Goal: Information Seeking & Learning: Check status

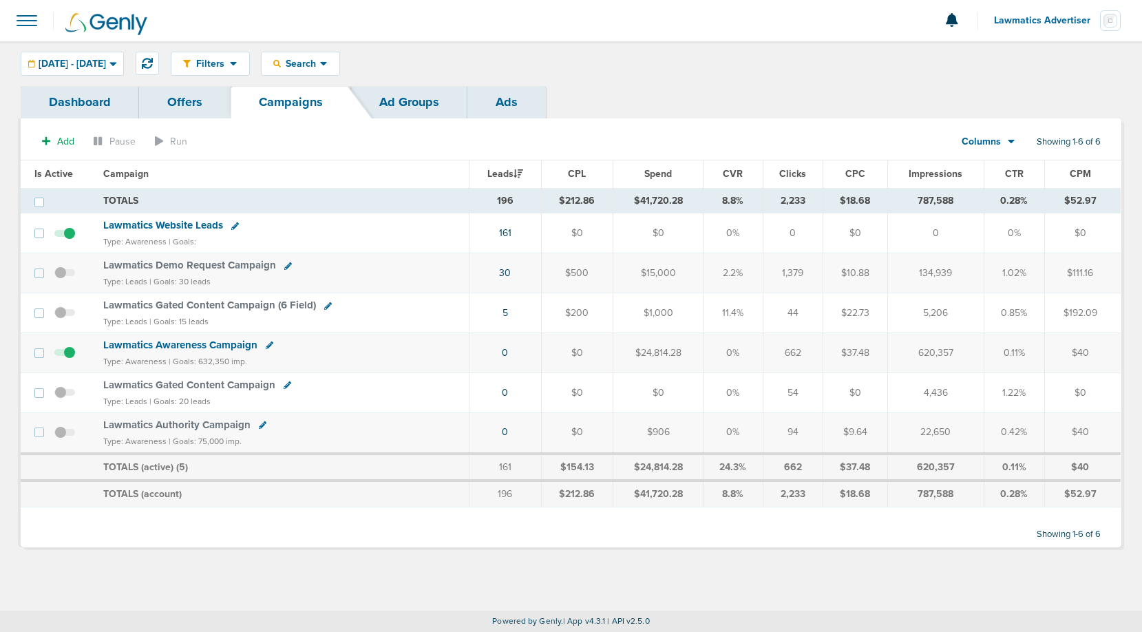
click at [214, 341] on span "Lawmatics Awareness Campaign" at bounding box center [180, 345] width 154 height 12
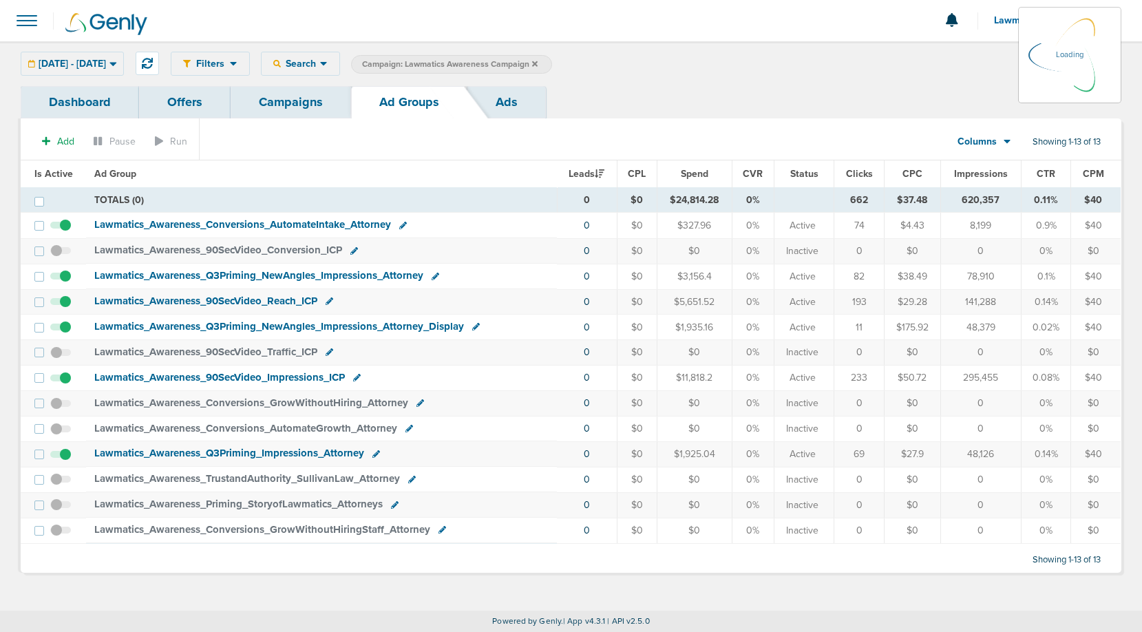
click at [511, 109] on link "Ads" at bounding box center [506, 102] width 78 height 32
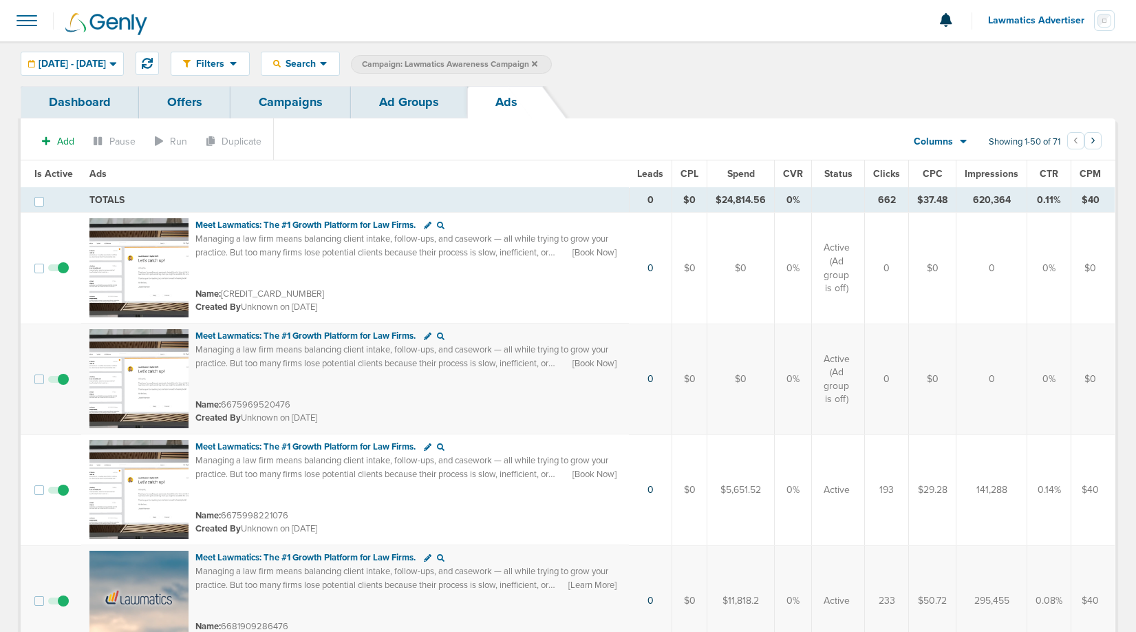
click at [750, 176] on span "Spend" at bounding box center [742, 174] width 28 height 12
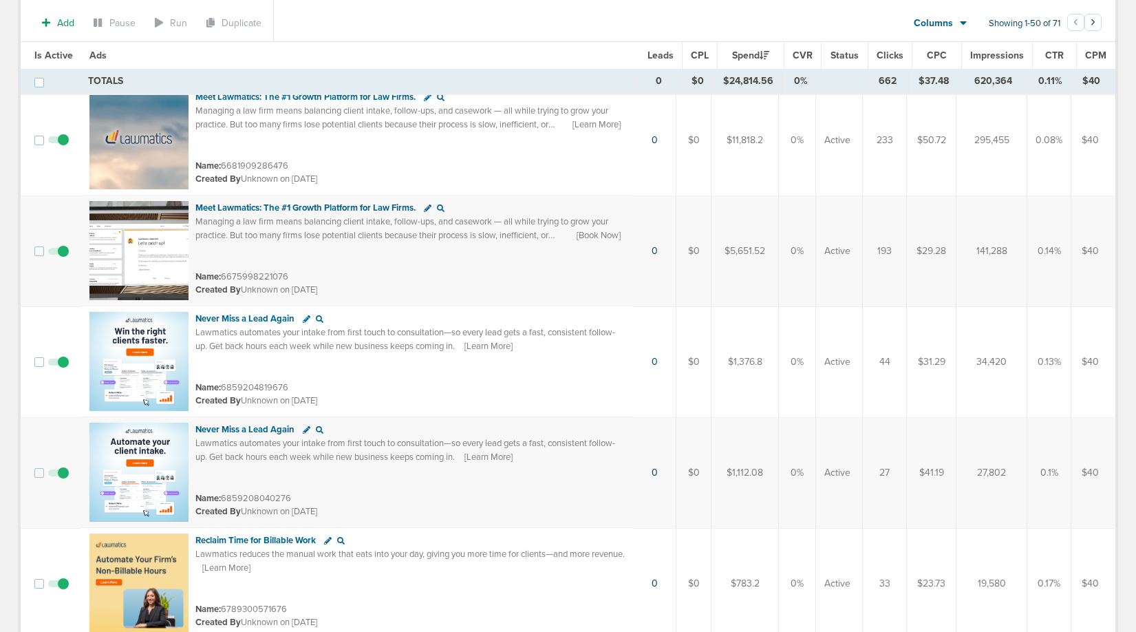
scroll to position [133, 0]
click at [110, 321] on img at bounding box center [138, 359] width 99 height 99
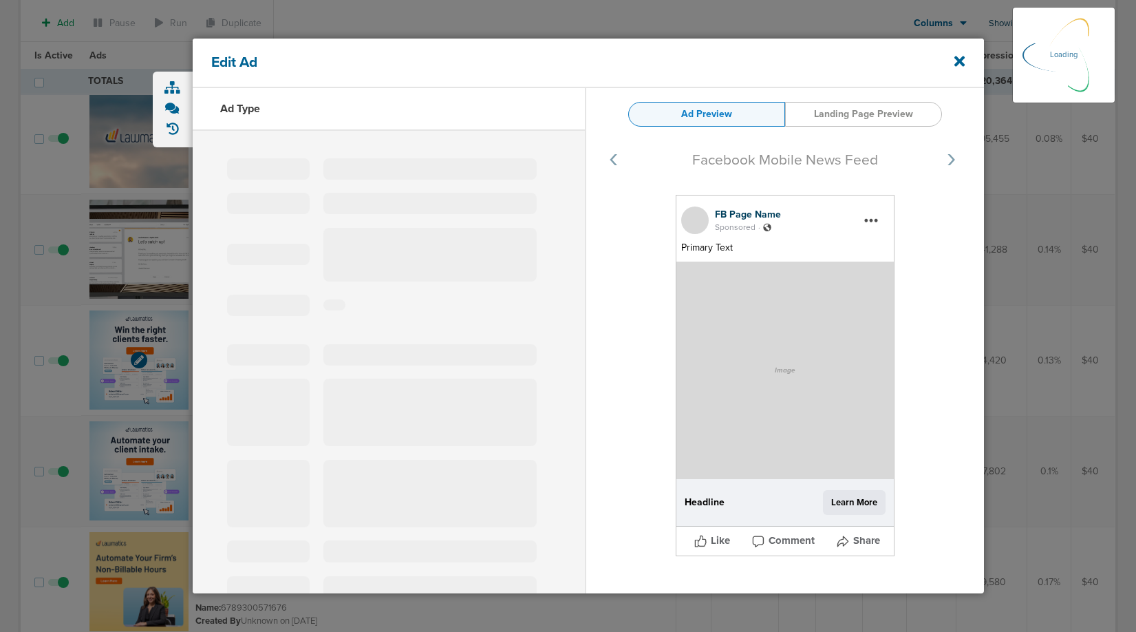
select select "learn_more"
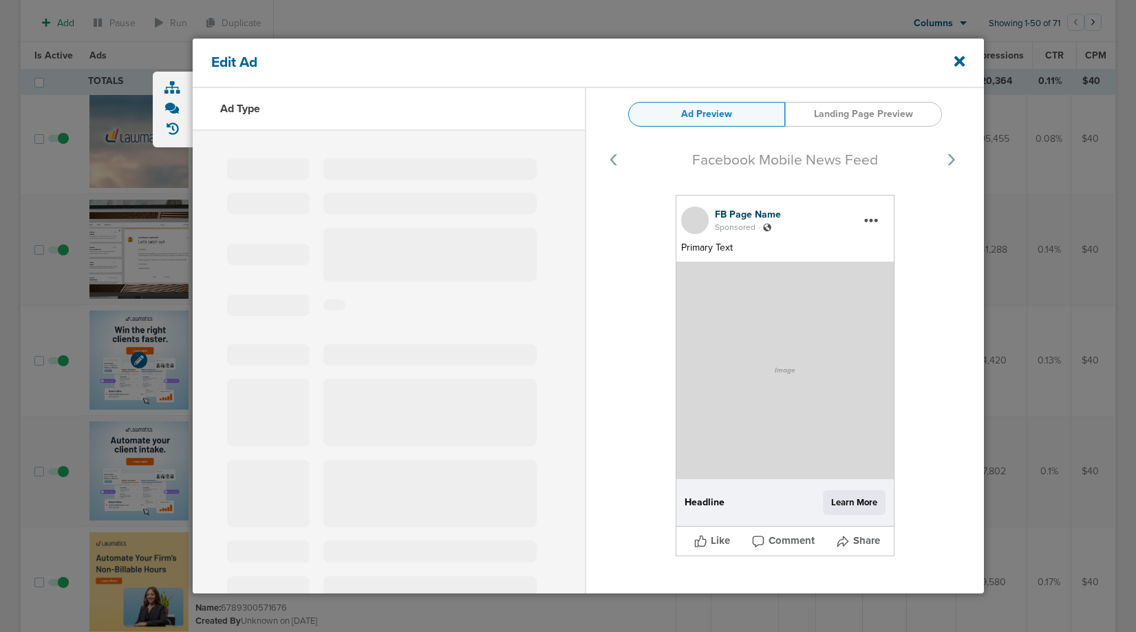
type input "6859204819676"
type input "Never Miss a Lead Again"
type textarea "Lawmatics automates your intake from first touch to consultation—so every lead …"
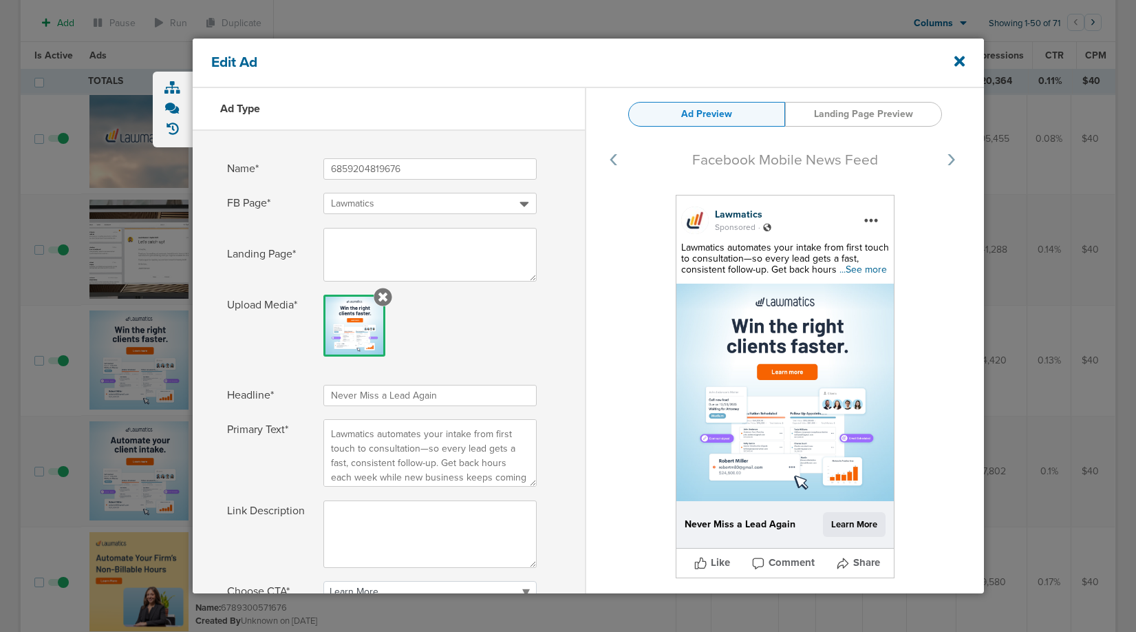
click at [859, 273] on span "...See more" at bounding box center [863, 270] width 47 height 12
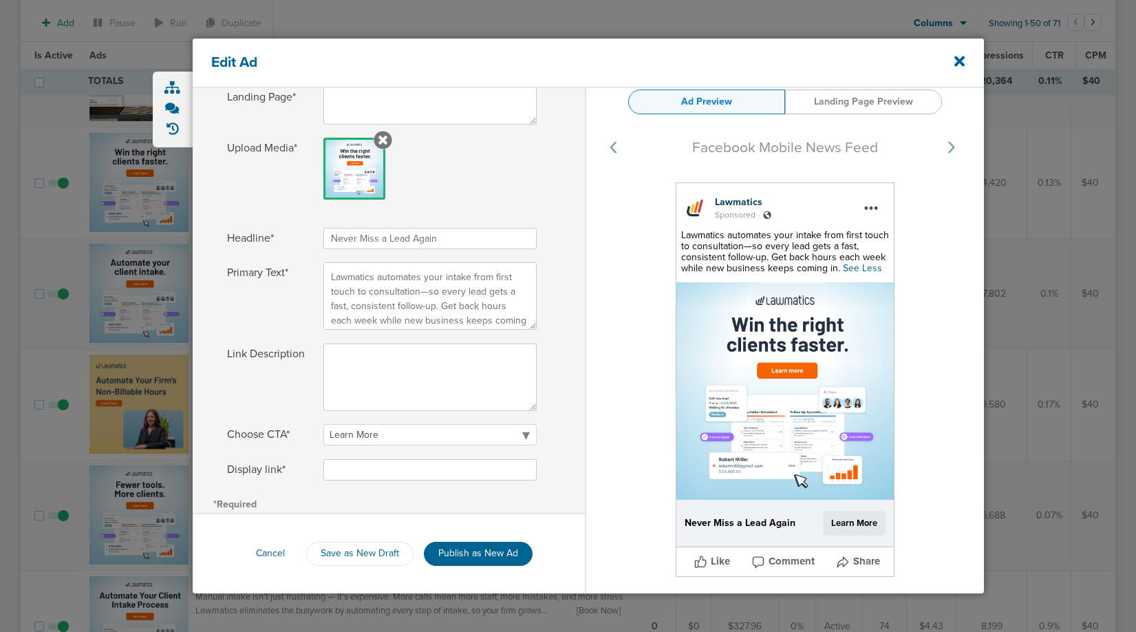
scroll to position [313, 0]
click at [965, 62] on div "Edit Ad" at bounding box center [589, 64] width 792 height 50
click at [128, 513] on div at bounding box center [568, 316] width 1136 height 632
click at [960, 54] on icon at bounding box center [960, 61] width 10 height 15
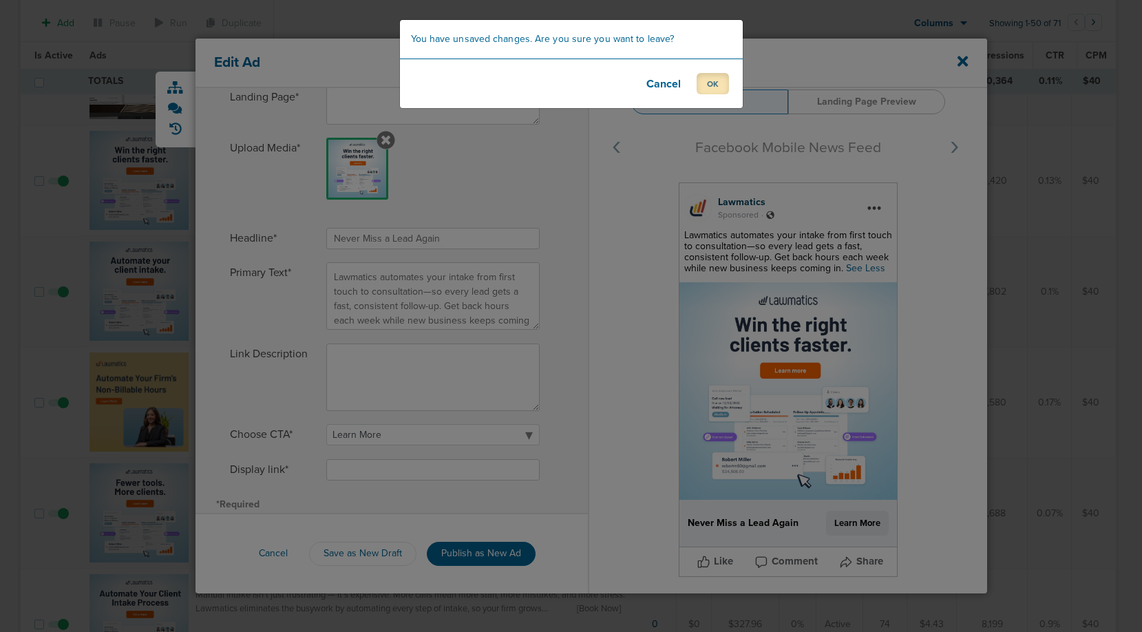
click at [709, 91] on button "OK" at bounding box center [713, 83] width 32 height 21
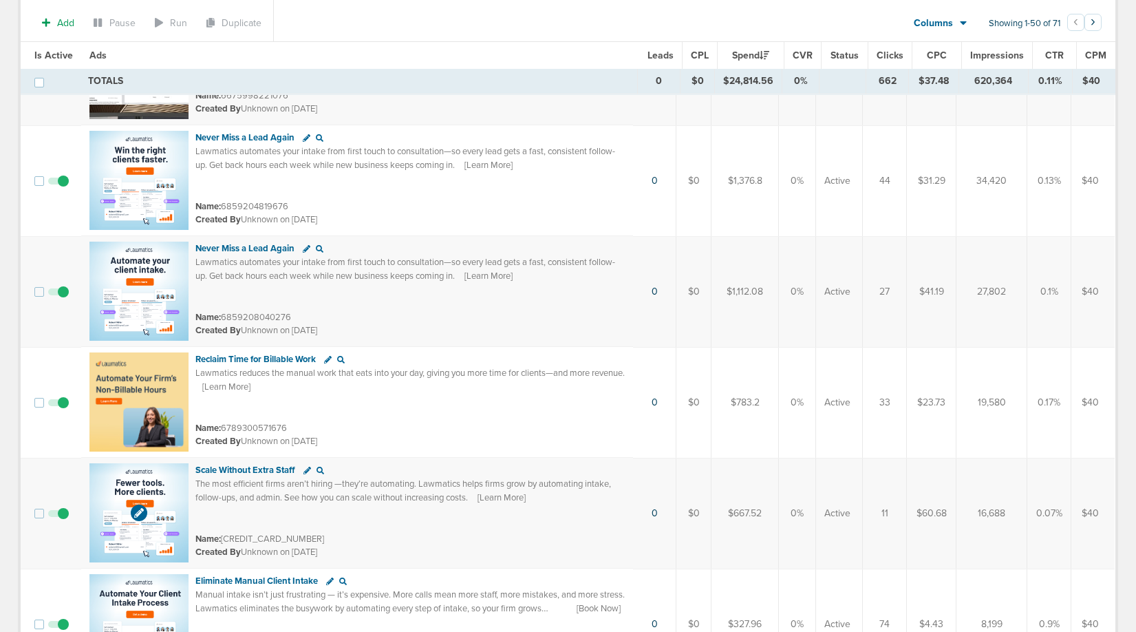
click at [110, 480] on img at bounding box center [138, 512] width 99 height 99
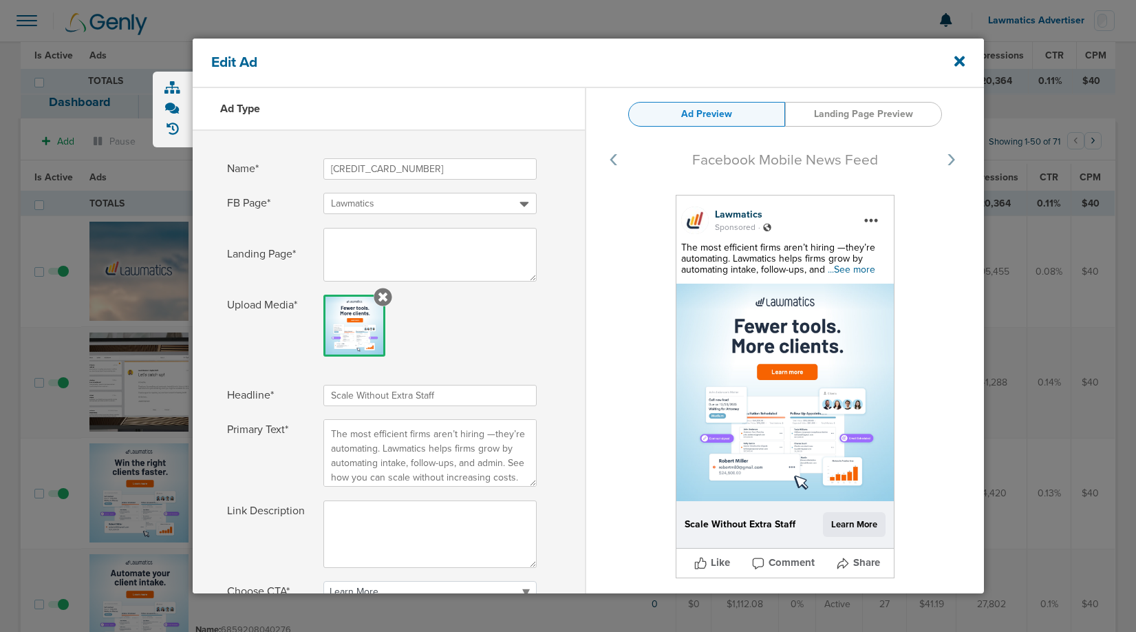
select select "learn_more"
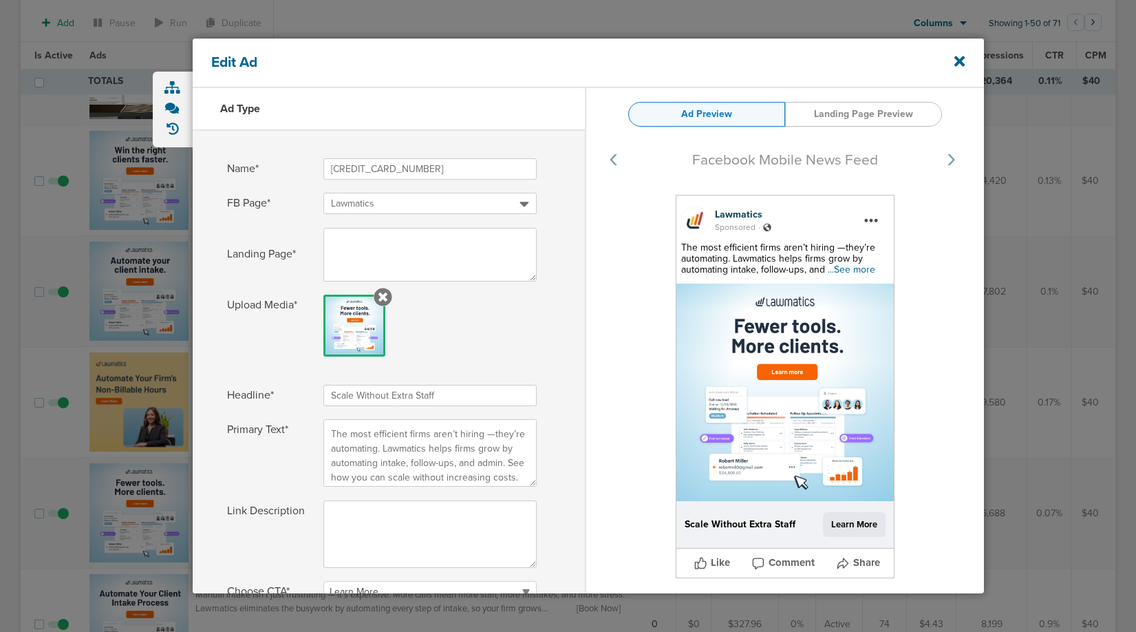
click at [847, 271] on span "...See more" at bounding box center [851, 270] width 47 height 12
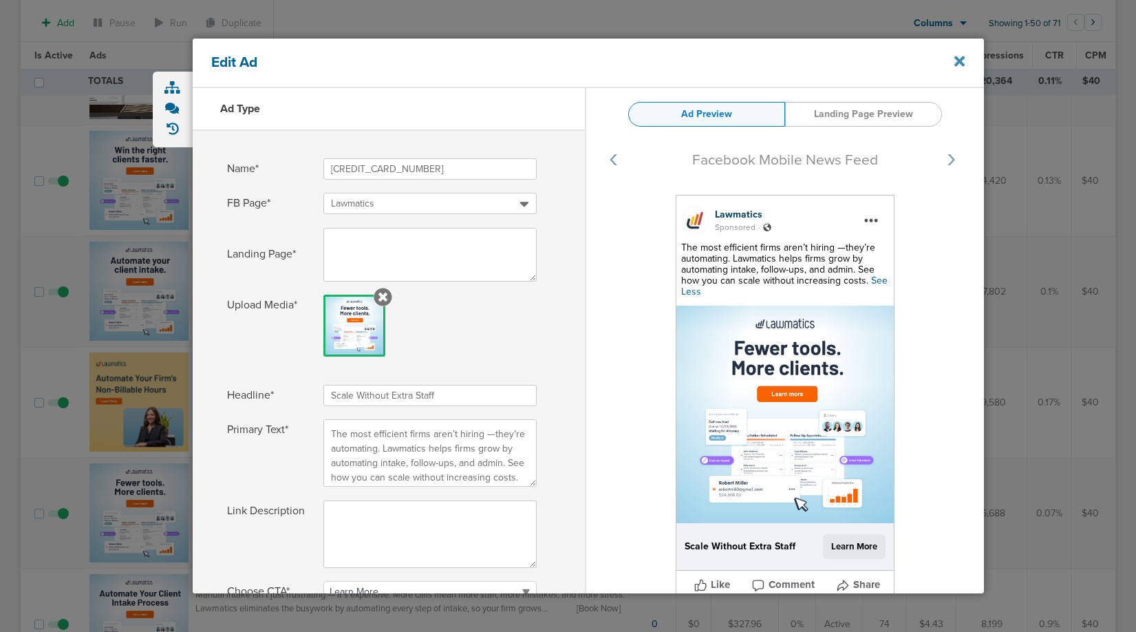
click at [958, 58] on icon at bounding box center [960, 61] width 10 height 10
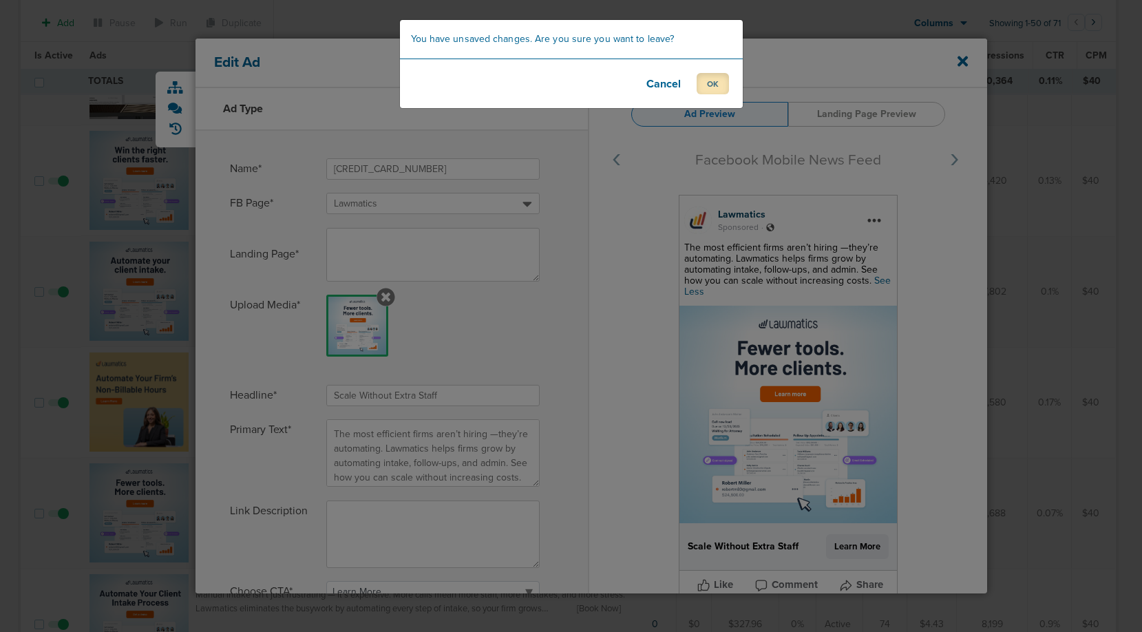
click at [708, 85] on button "OK" at bounding box center [713, 83] width 32 height 21
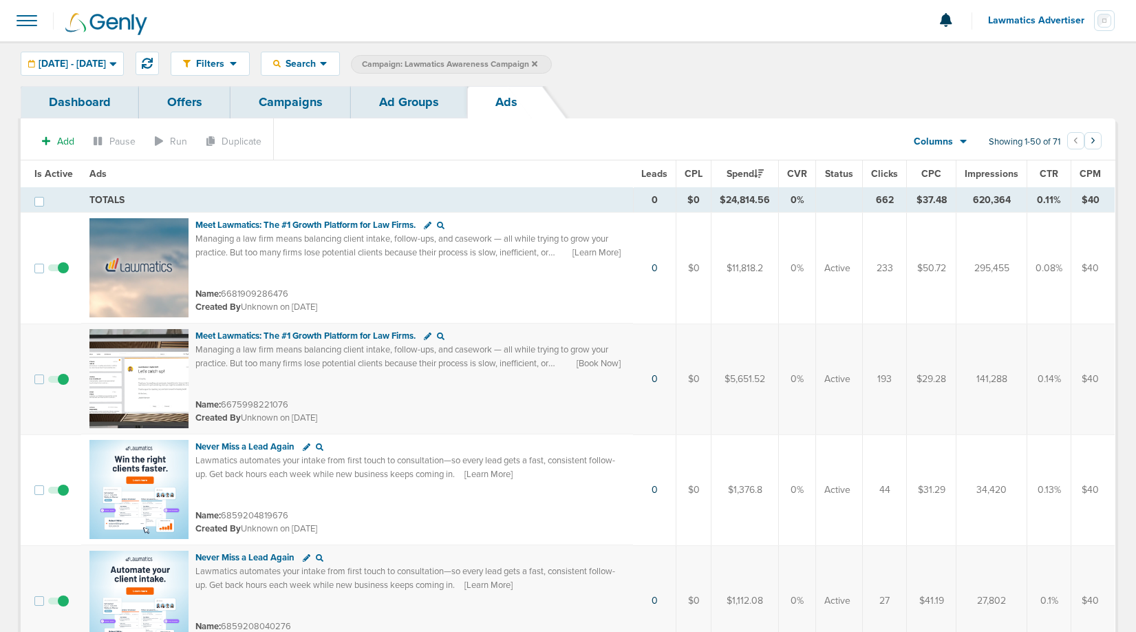
click at [1051, 175] on span "CTR" at bounding box center [1049, 174] width 19 height 12
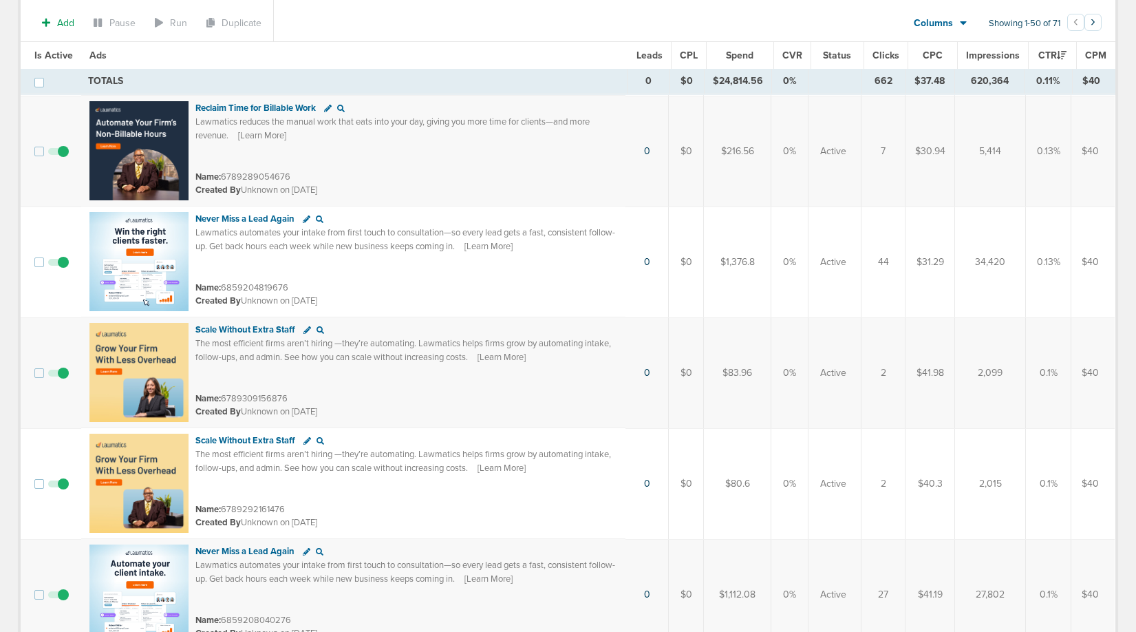
scroll to position [1119, 0]
click at [103, 226] on img at bounding box center [138, 260] width 99 height 99
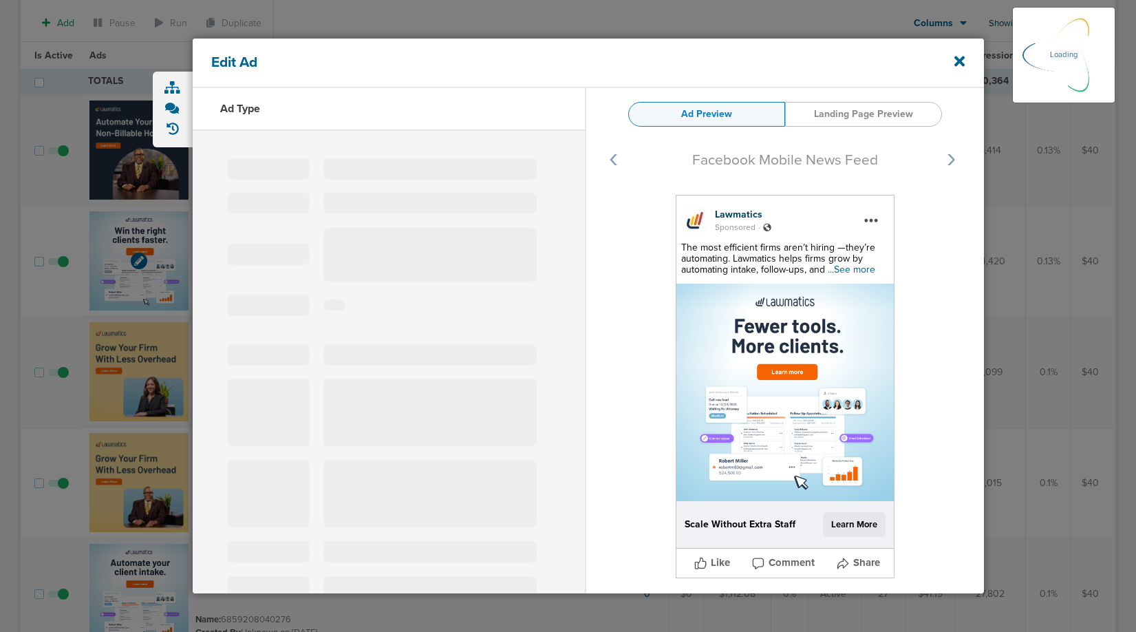
select select "learn_more"
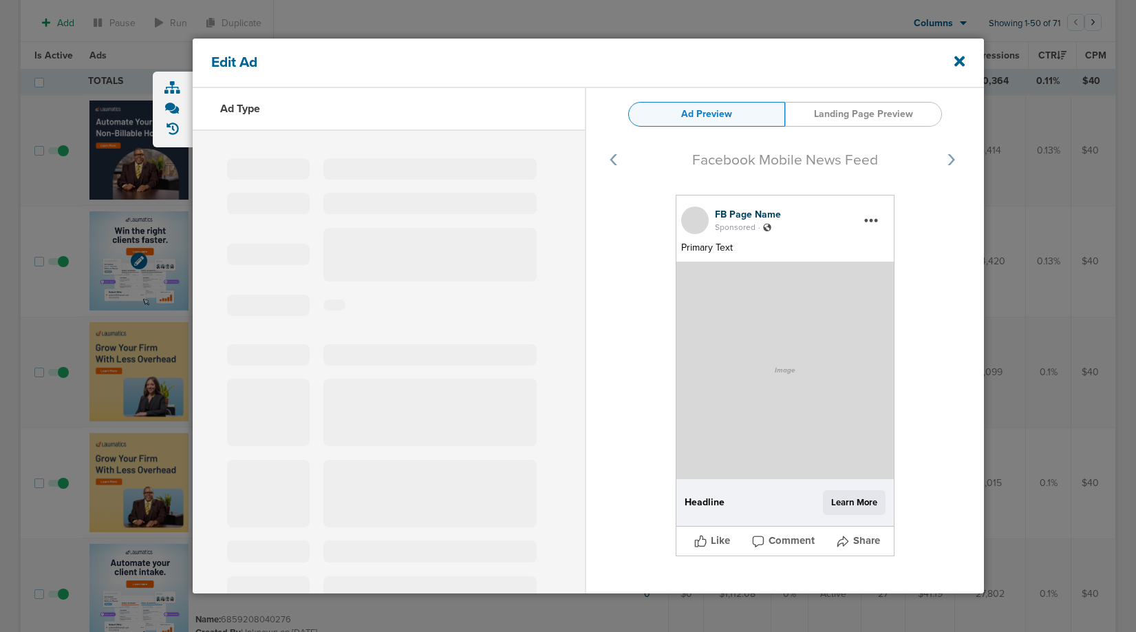
type input "6859204819676"
type input "Never Miss a Lead Again"
type textarea "Lawmatics automates your intake from first touch to consultation—so every lead …"
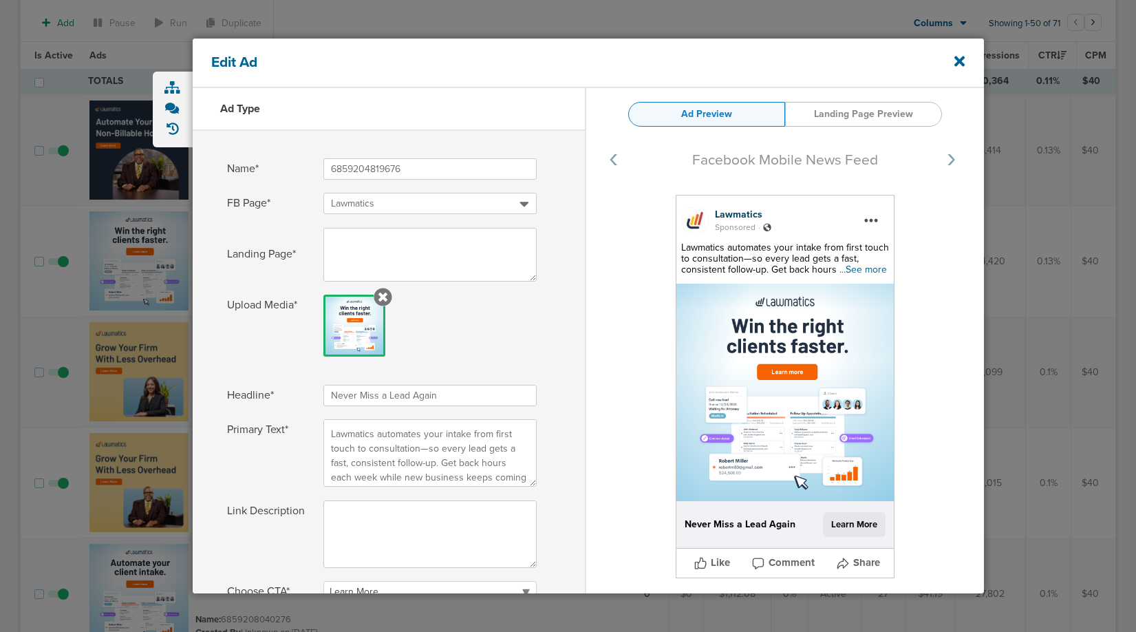
click at [859, 275] on span "...See more" at bounding box center [863, 270] width 47 height 12
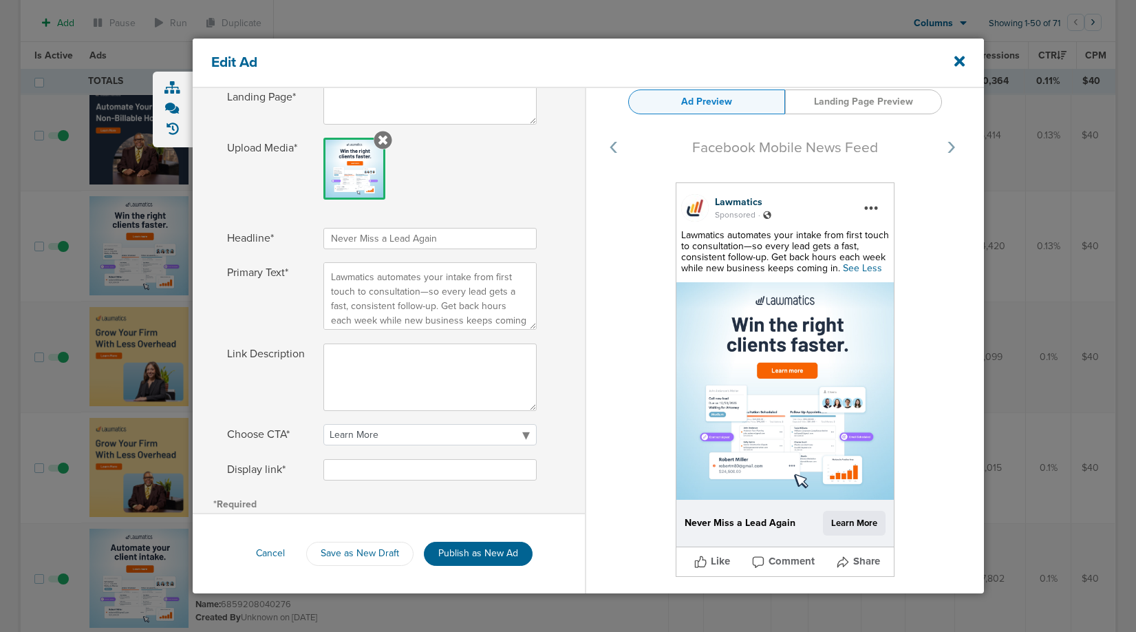
scroll to position [1143, 0]
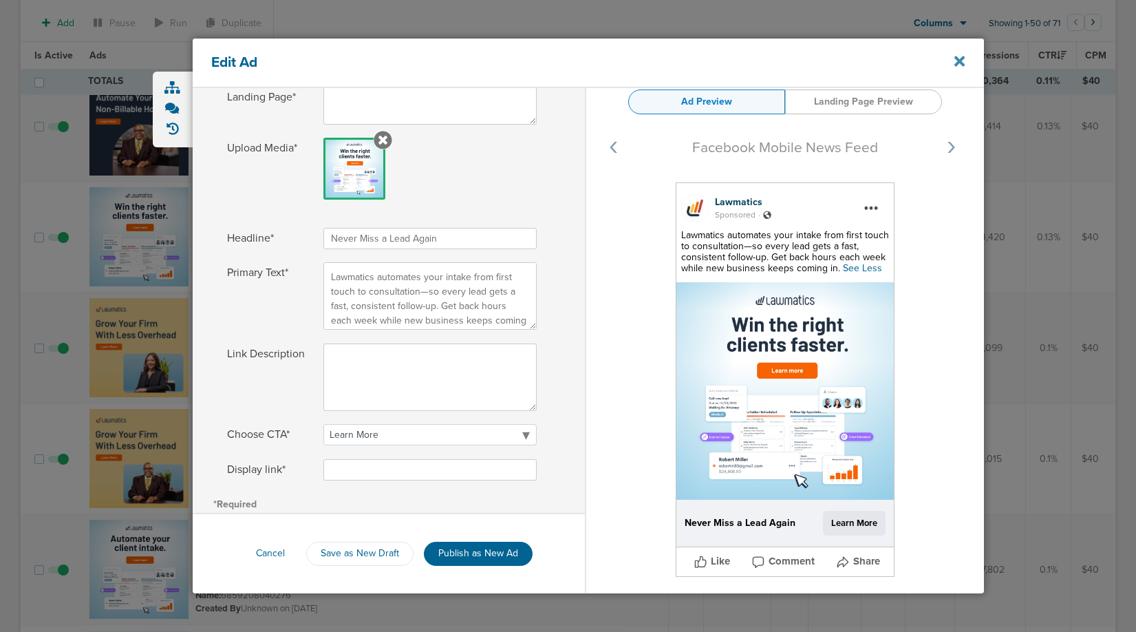
click at [963, 59] on icon at bounding box center [960, 61] width 10 height 10
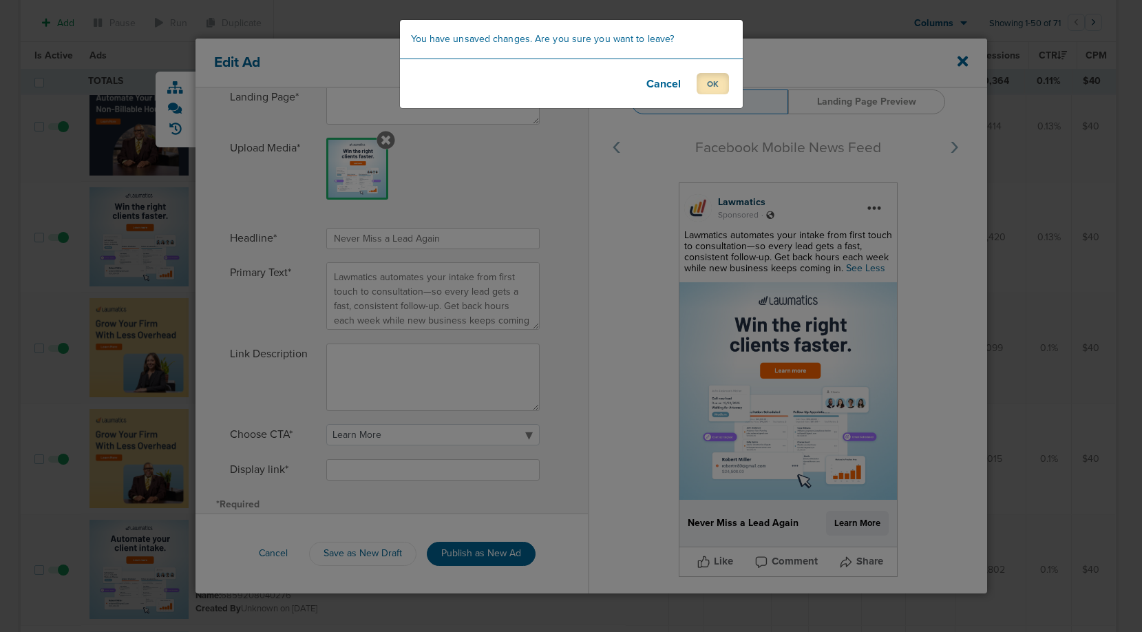
click at [721, 81] on button "OK" at bounding box center [713, 83] width 32 height 21
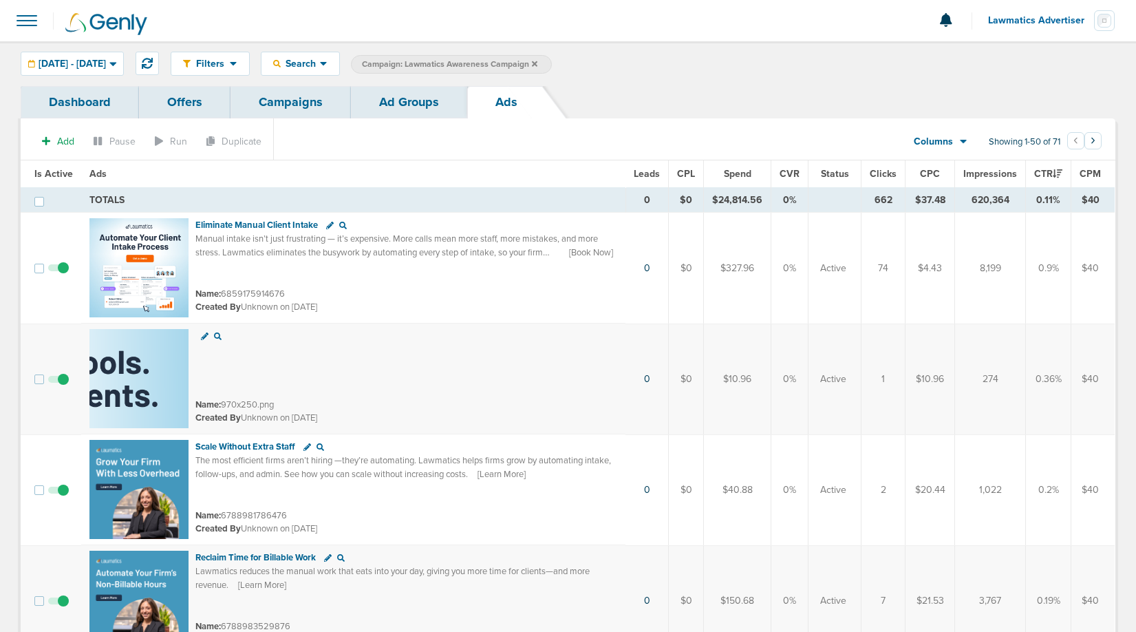
scroll to position [2, 0]
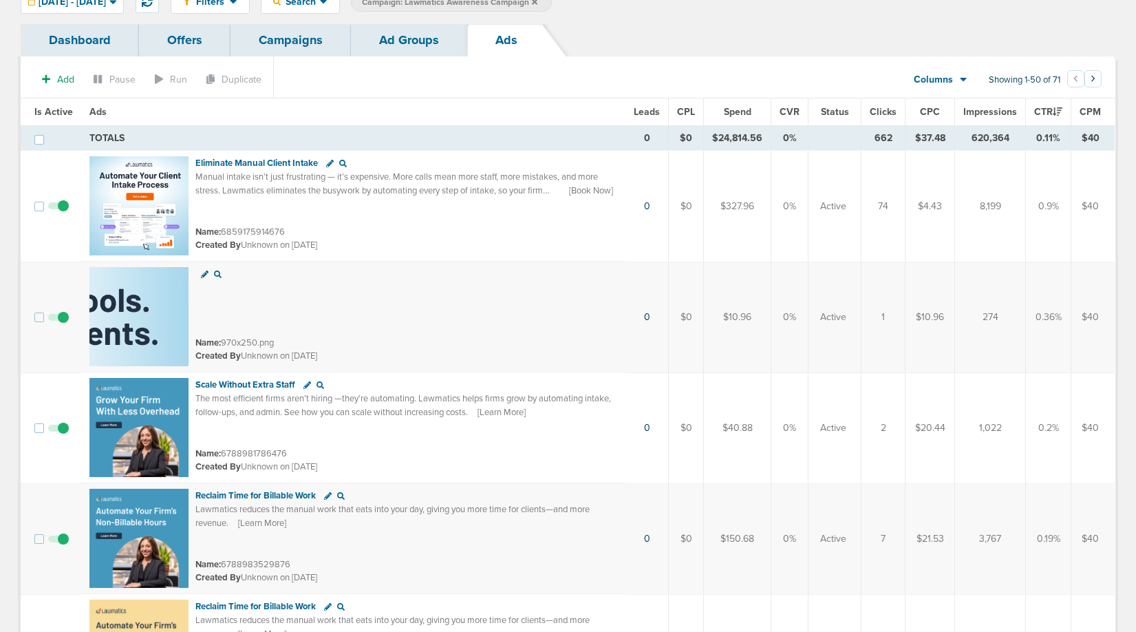
scroll to position [78, 0]
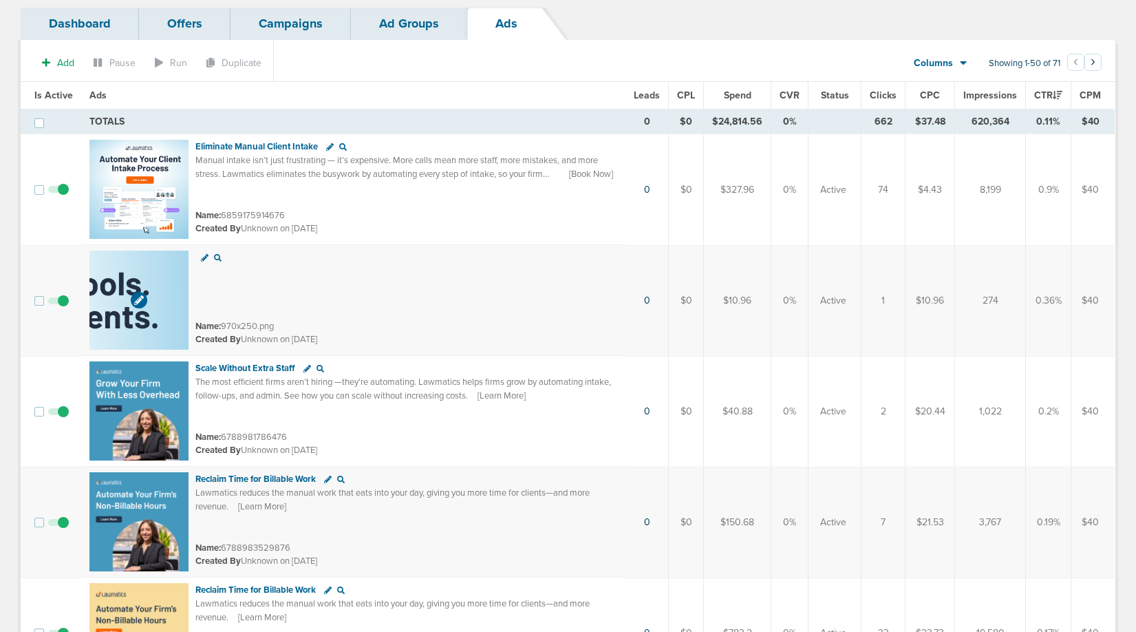
click at [147, 278] on img at bounding box center [138, 300] width 99 height 99
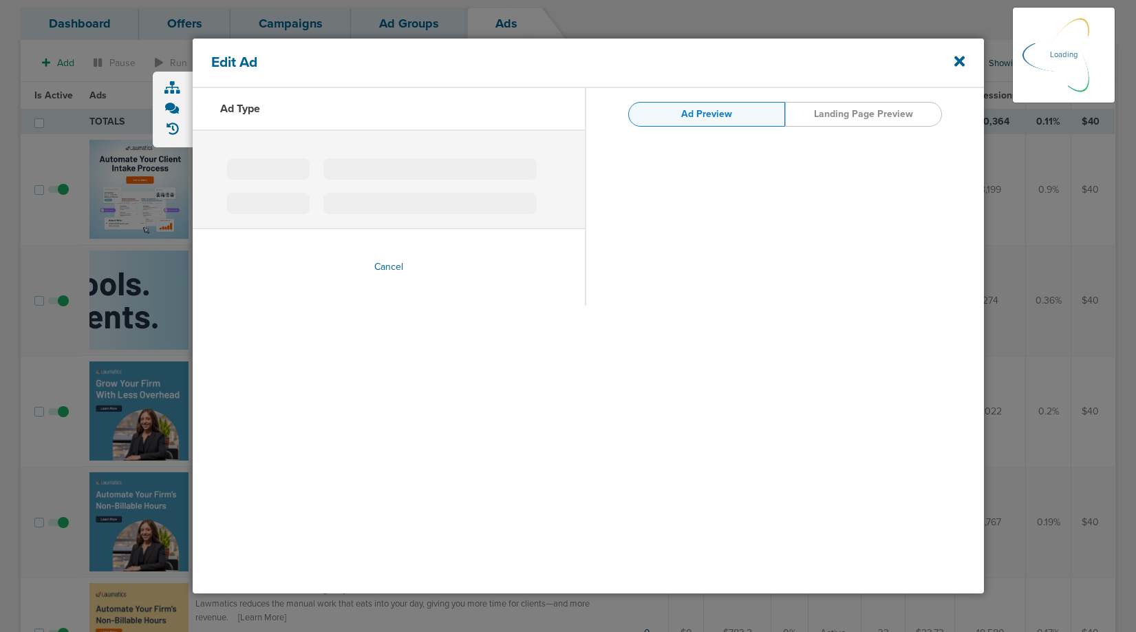
type input "970x250.png"
type input "[URL][DOMAIN_NAME]"
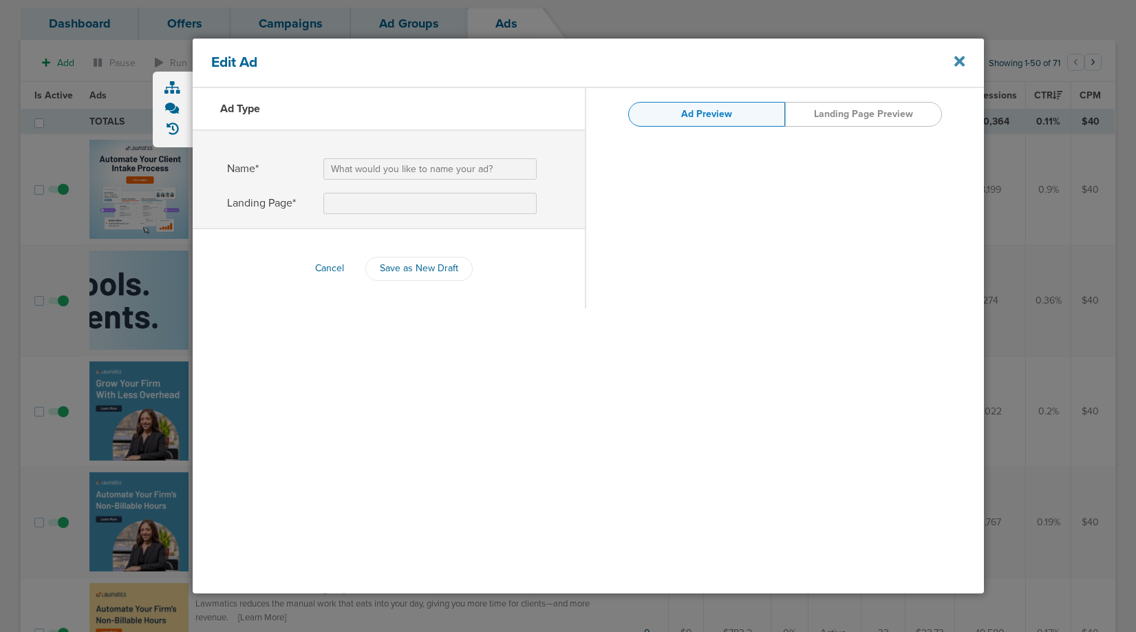
click at [964, 61] on icon at bounding box center [960, 61] width 10 height 15
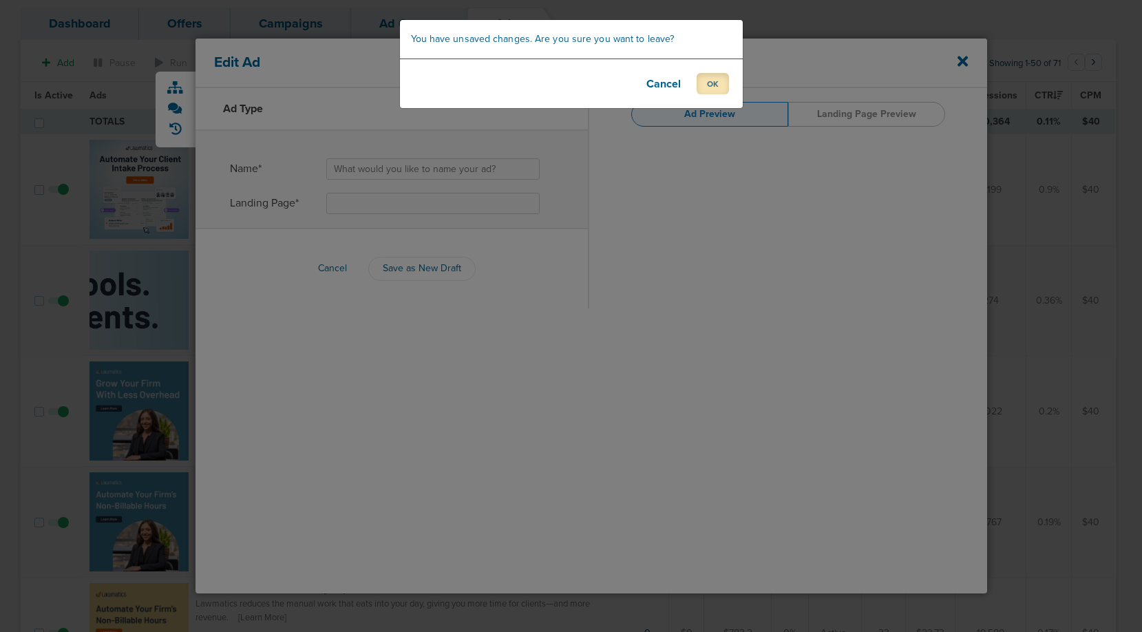
click at [726, 76] on button "OK" at bounding box center [713, 83] width 32 height 21
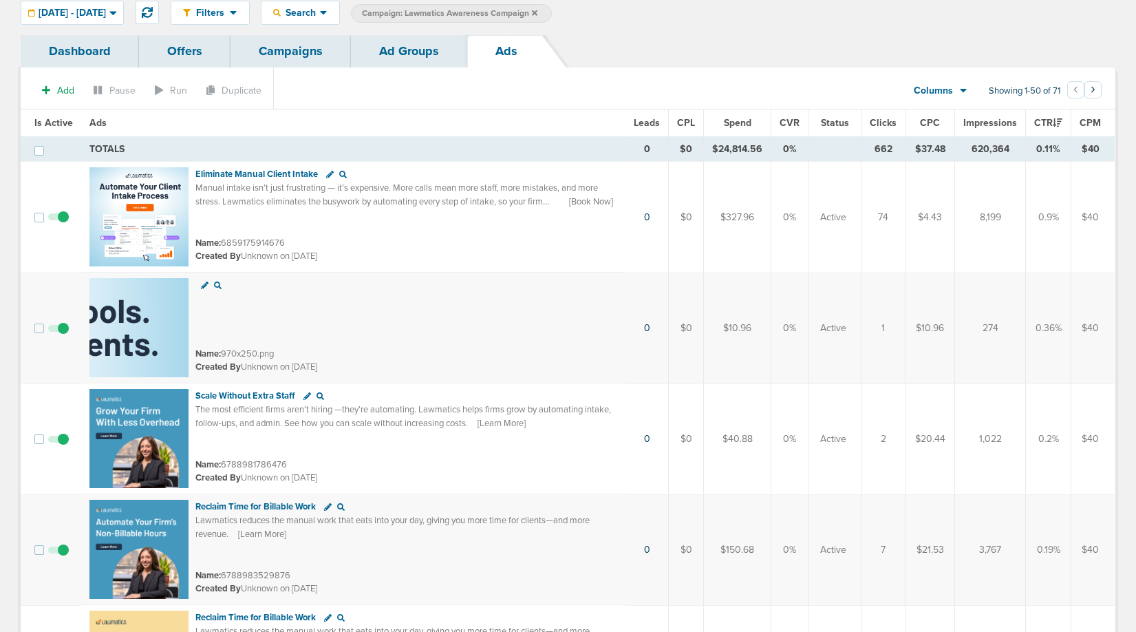
scroll to position [50, 0]
click at [741, 125] on span "Spend" at bounding box center [738, 124] width 28 height 12
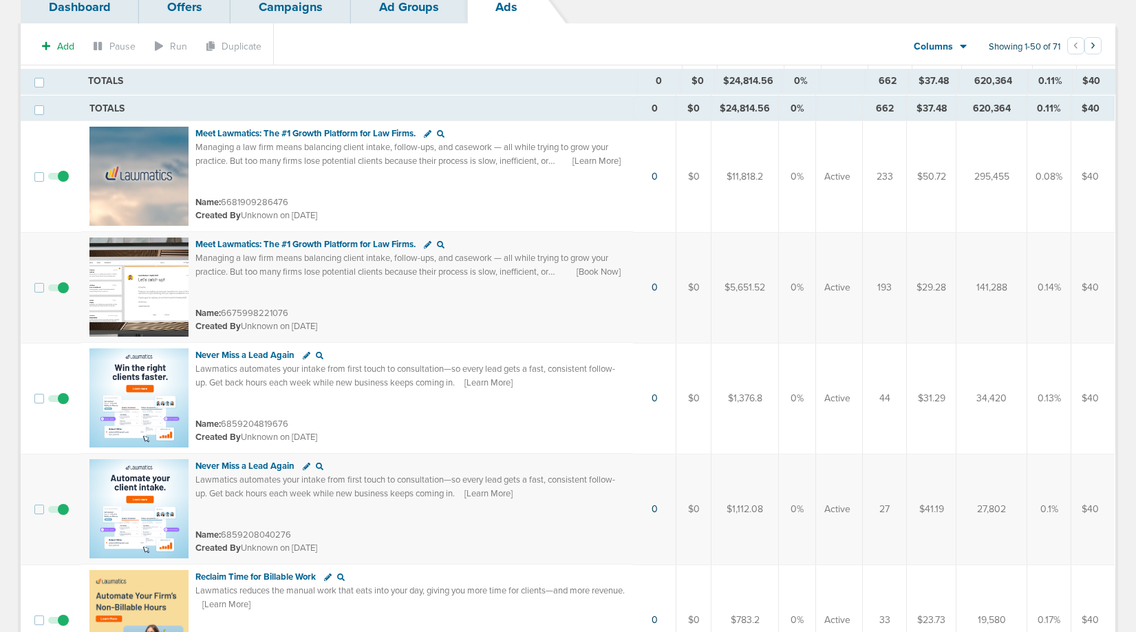
scroll to position [0, 0]
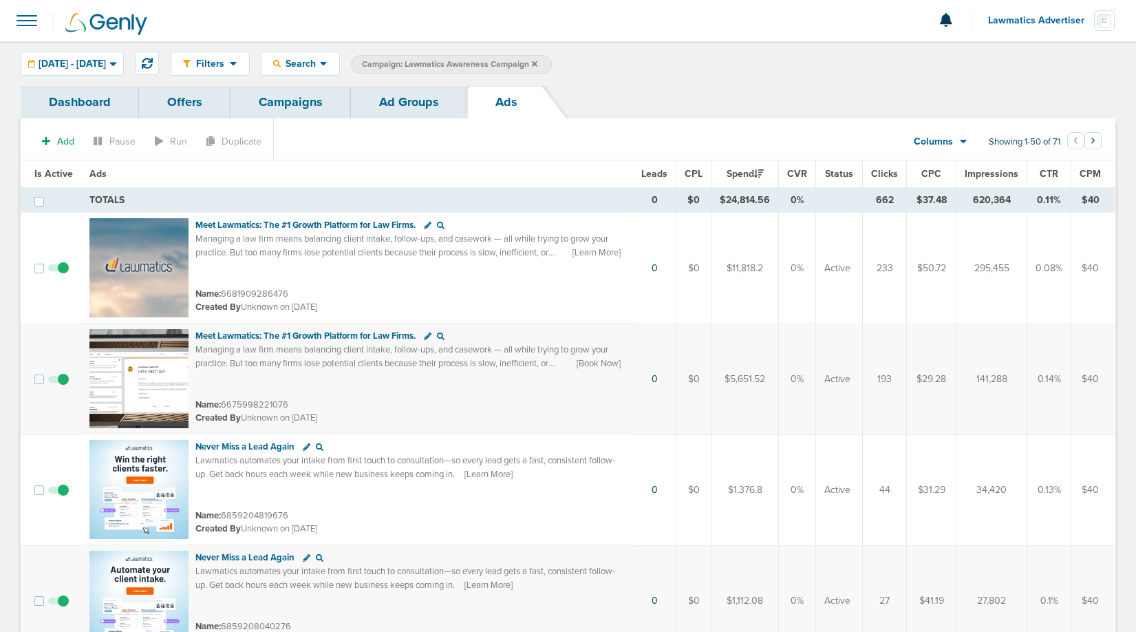
click at [403, 98] on link "Ad Groups" at bounding box center [409, 102] width 116 height 32
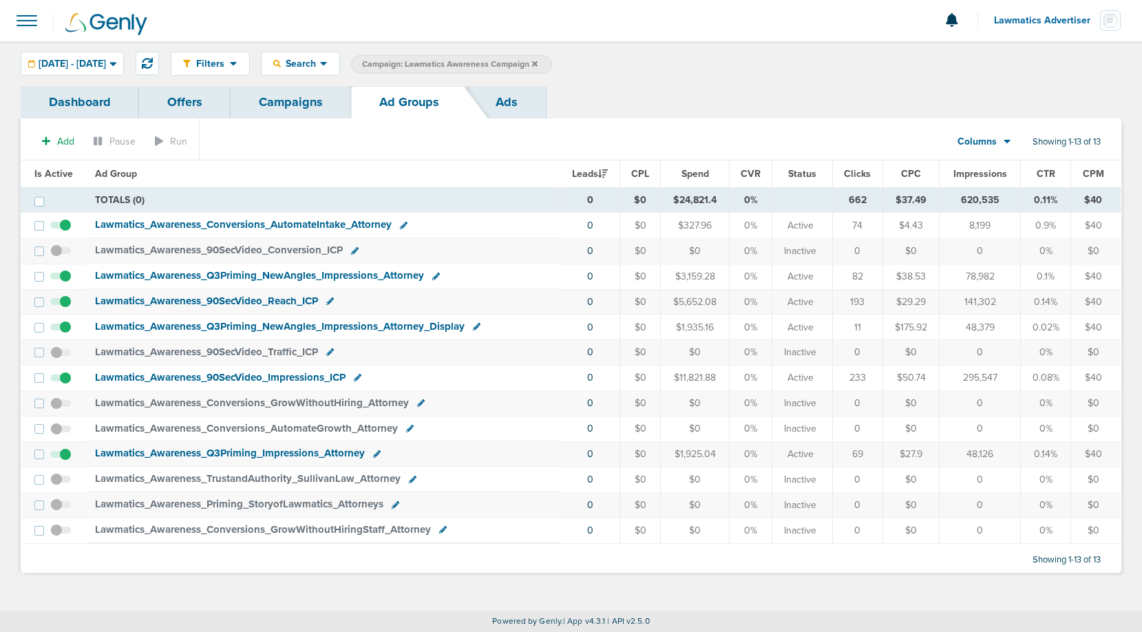
click at [971, 178] on span "Impressions" at bounding box center [980, 174] width 54 height 12
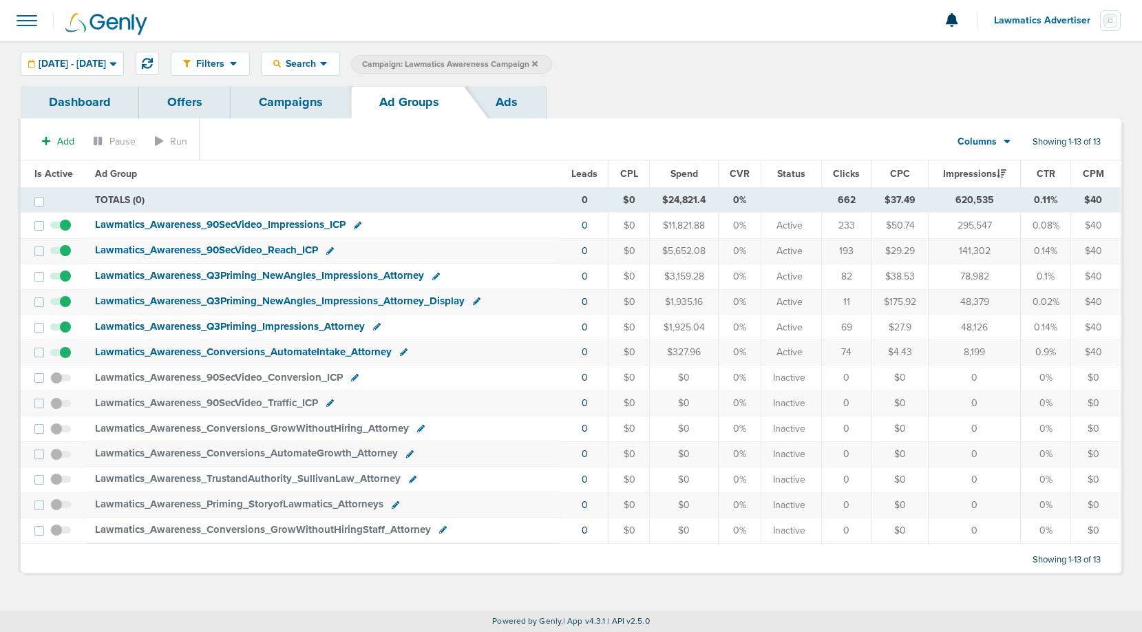
click at [284, 301] on span "Lawmatics_ Awareness_ Q3Priming_ NewAngles_ Impressions_ Attorney_ Display" at bounding box center [280, 301] width 370 height 12
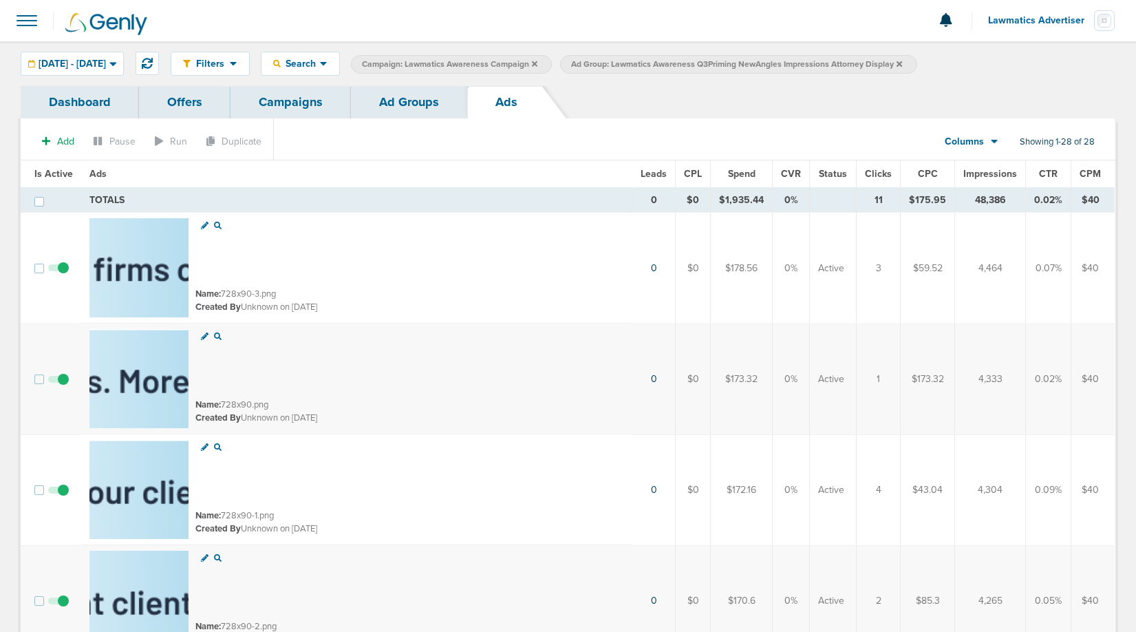
drag, startPoint x: 975, startPoint y: 198, endPoint x: 1002, endPoint y: 198, distance: 26.8
click at [1002, 198] on td "48,386" at bounding box center [990, 200] width 71 height 25
click at [428, 109] on link "Ad Groups" at bounding box center [409, 102] width 116 height 32
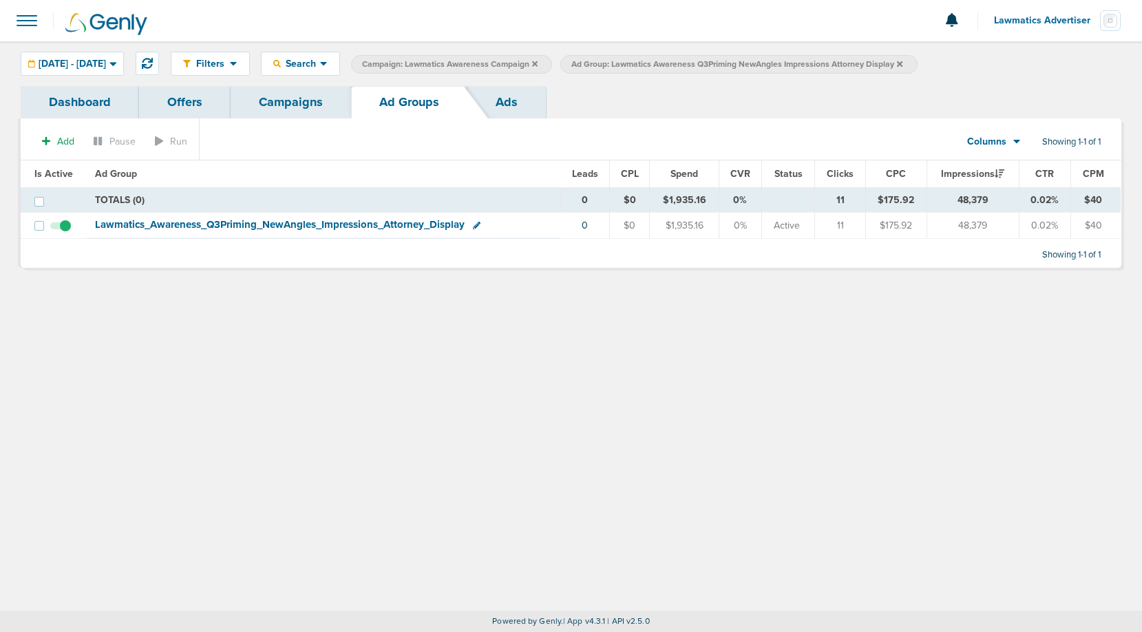
click at [265, 105] on link "Campaigns" at bounding box center [291, 102] width 120 height 32
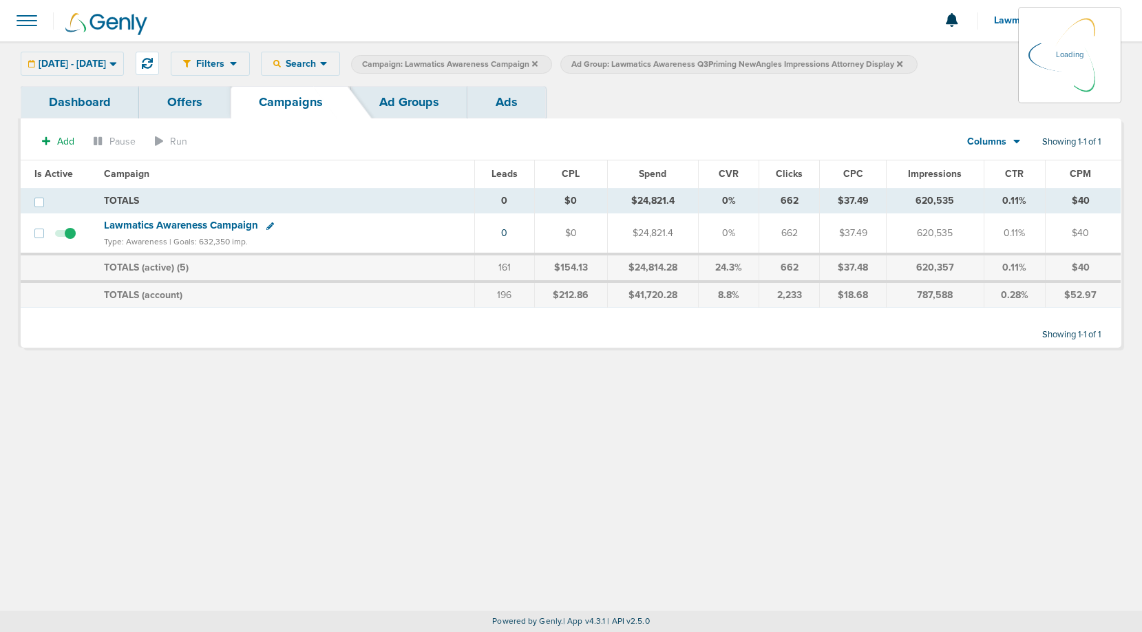
click at [902, 63] on icon at bounding box center [900, 64] width 6 height 8
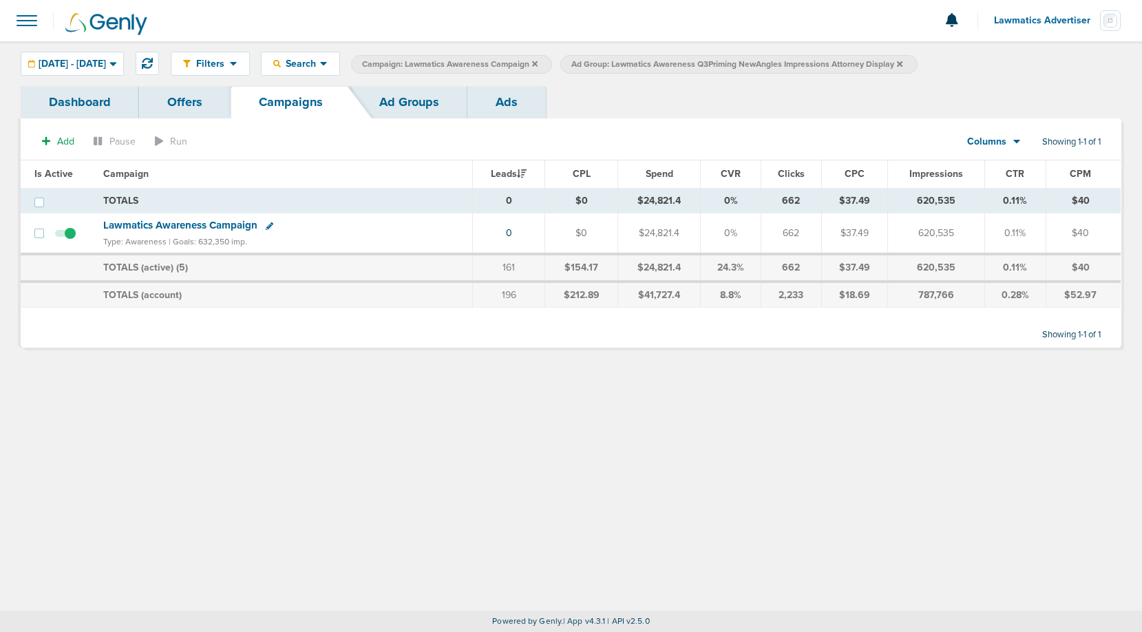
click at [902, 60] on icon at bounding box center [900, 64] width 6 height 8
click at [538, 63] on icon at bounding box center [535, 64] width 6 height 6
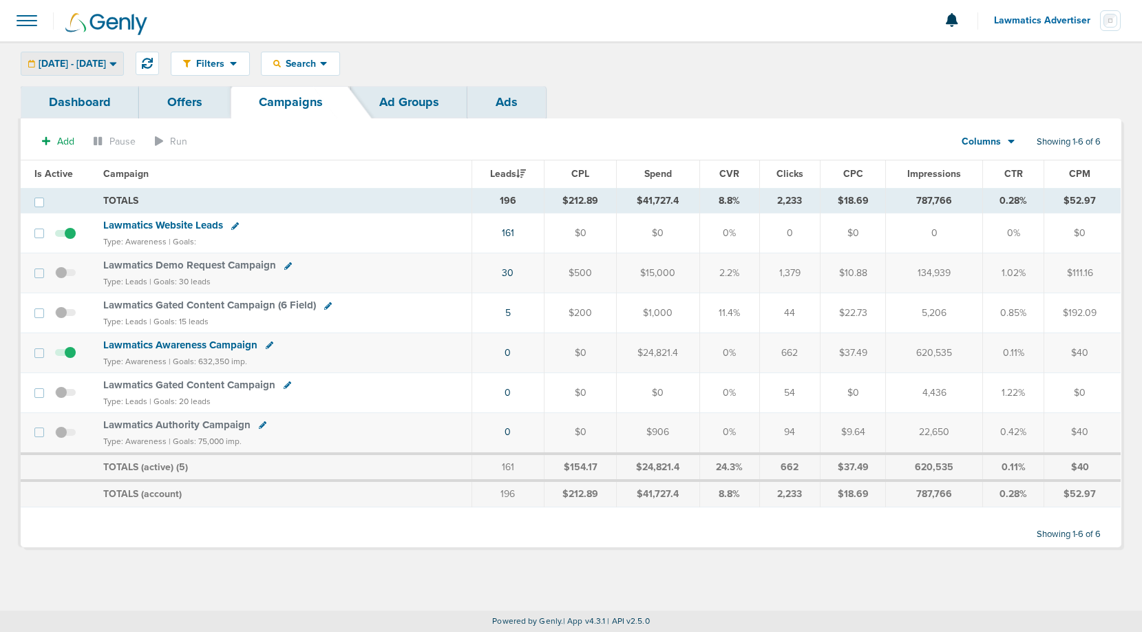
click at [106, 67] on span "[DATE] - [DATE]" at bounding box center [72, 64] width 67 height 10
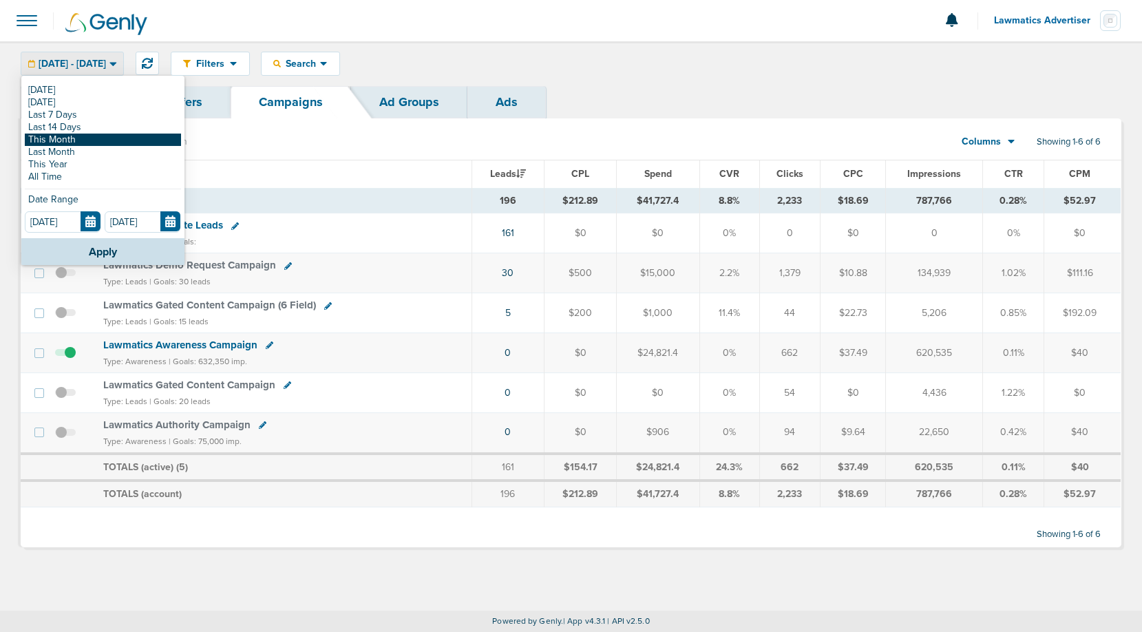
click at [92, 136] on link "This Month" at bounding box center [103, 140] width 156 height 12
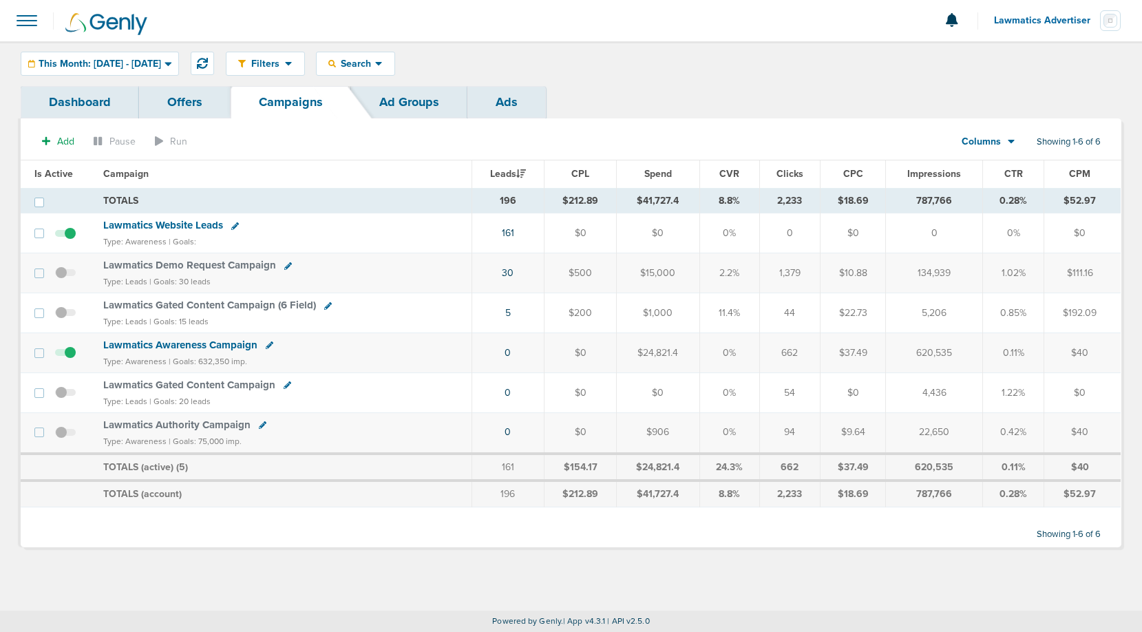
click at [986, 142] on span "Columns" at bounding box center [981, 142] width 39 height 14
click at [991, 179] on link "Sales Performance" at bounding box center [1020, 182] width 138 height 17
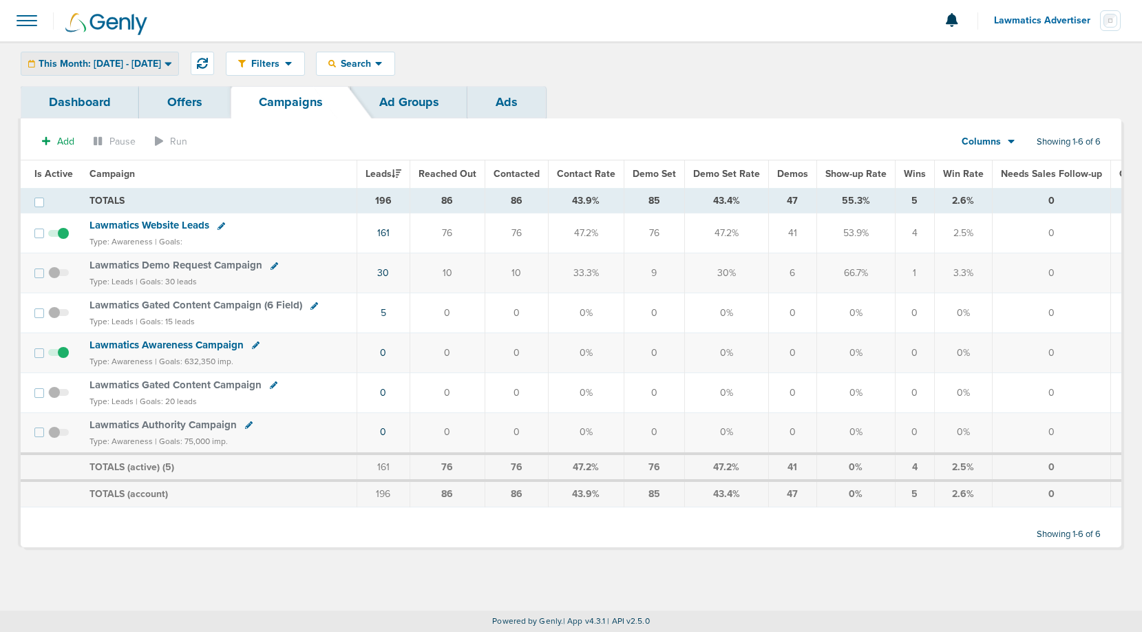
click at [161, 65] on span "This Month: [DATE] - [DATE]" at bounding box center [100, 64] width 123 height 10
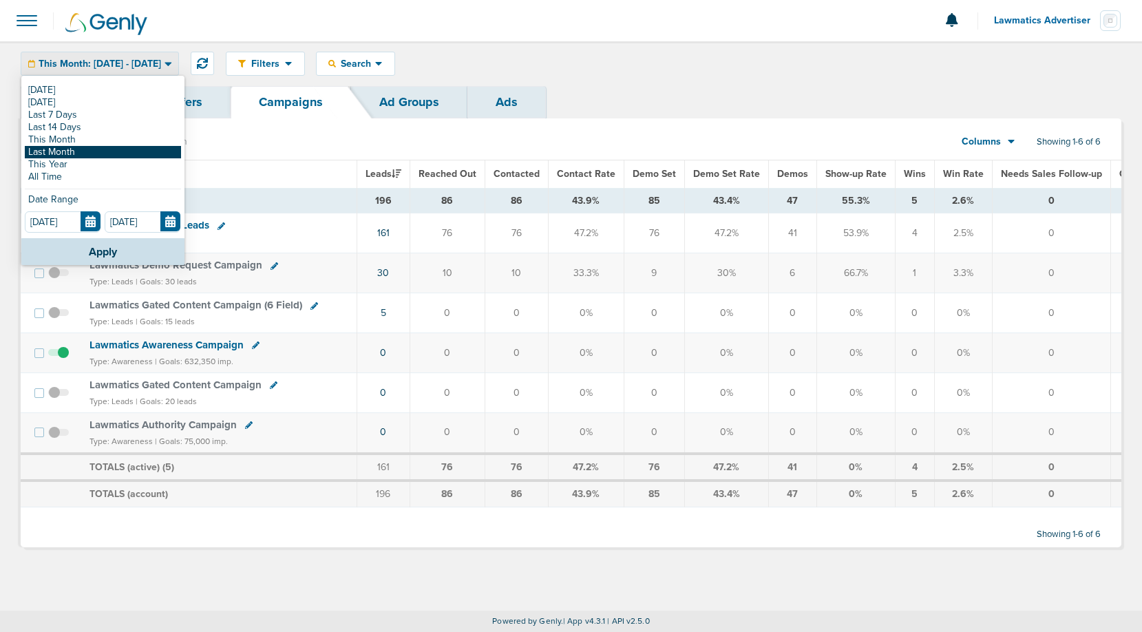
click at [142, 149] on link "Last Month" at bounding box center [103, 152] width 156 height 12
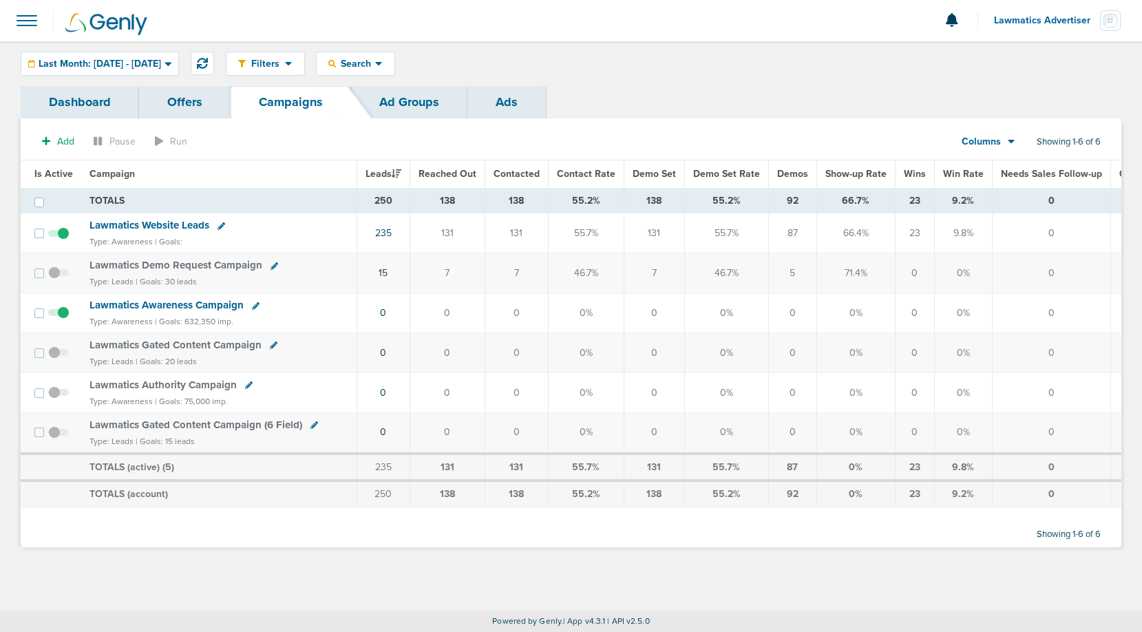
click at [169, 220] on span "Lawmatics Website Leads" at bounding box center [149, 225] width 120 height 12
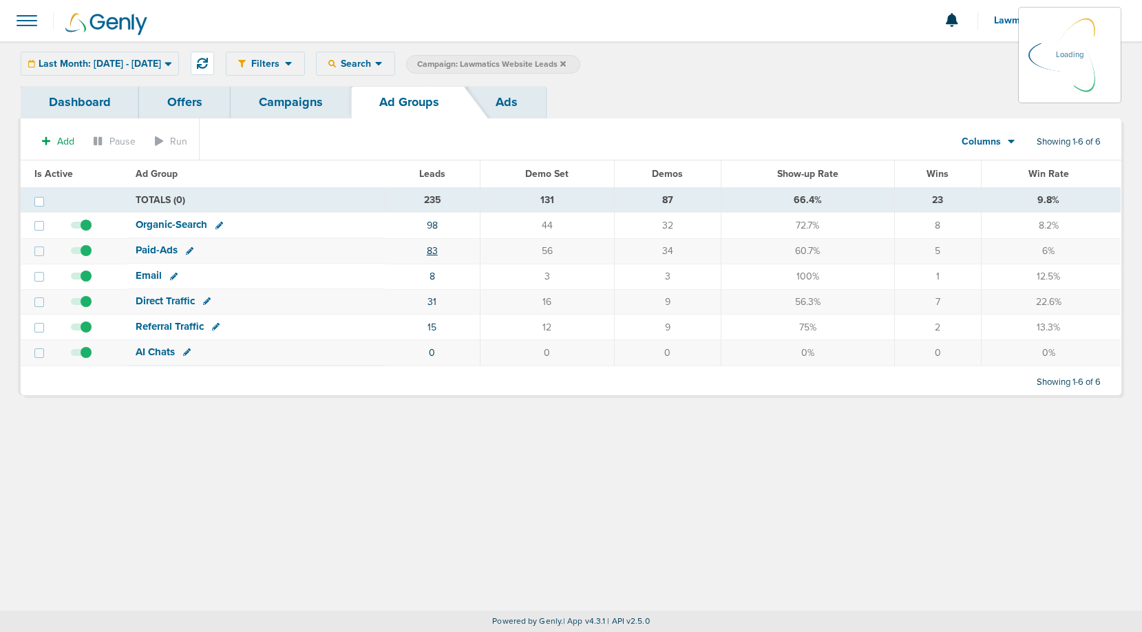
click at [434, 252] on link "83" at bounding box center [432, 251] width 11 height 12
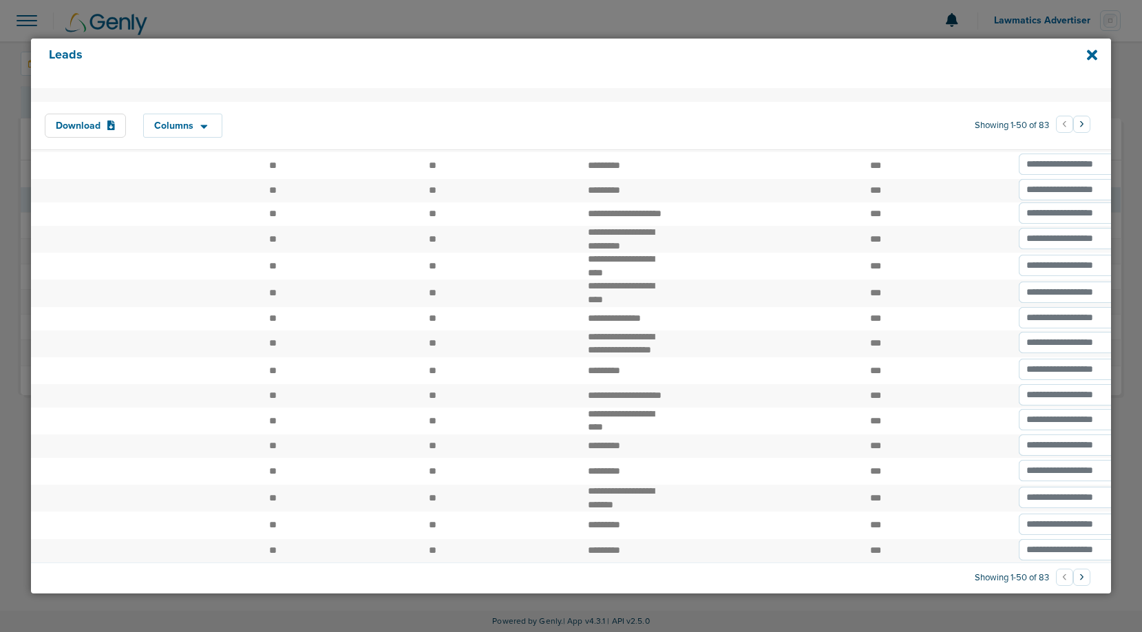
scroll to position [974, 0]
click at [89, 125] on button "Download" at bounding box center [85, 126] width 81 height 24
click at [1093, 50] on icon at bounding box center [1092, 54] width 10 height 15
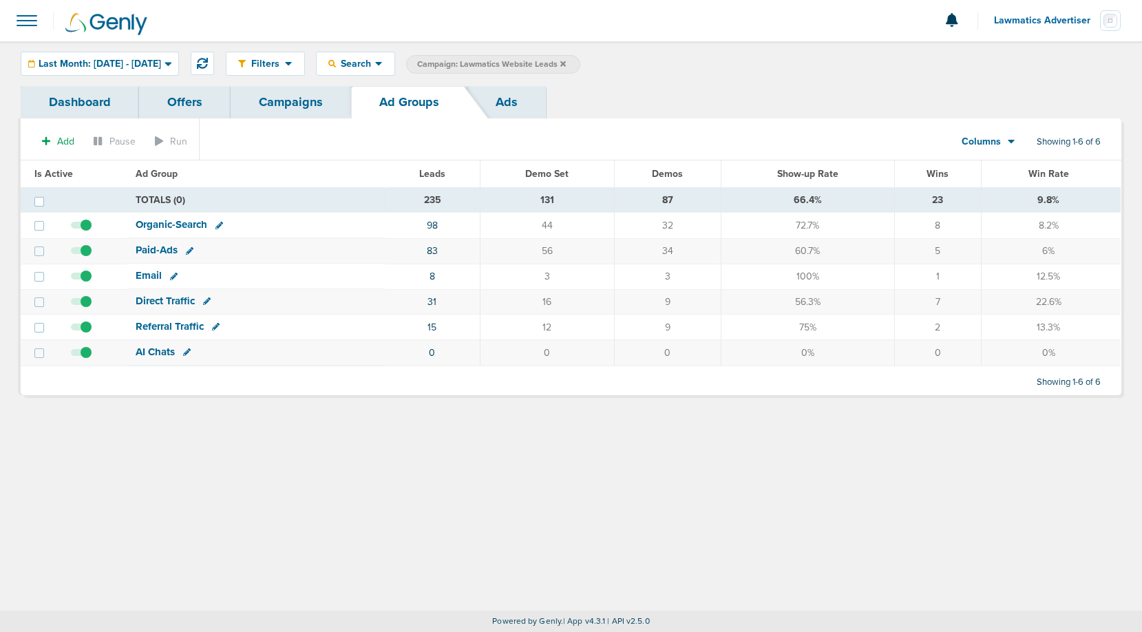
click at [295, 98] on link "Campaigns" at bounding box center [291, 102] width 120 height 32
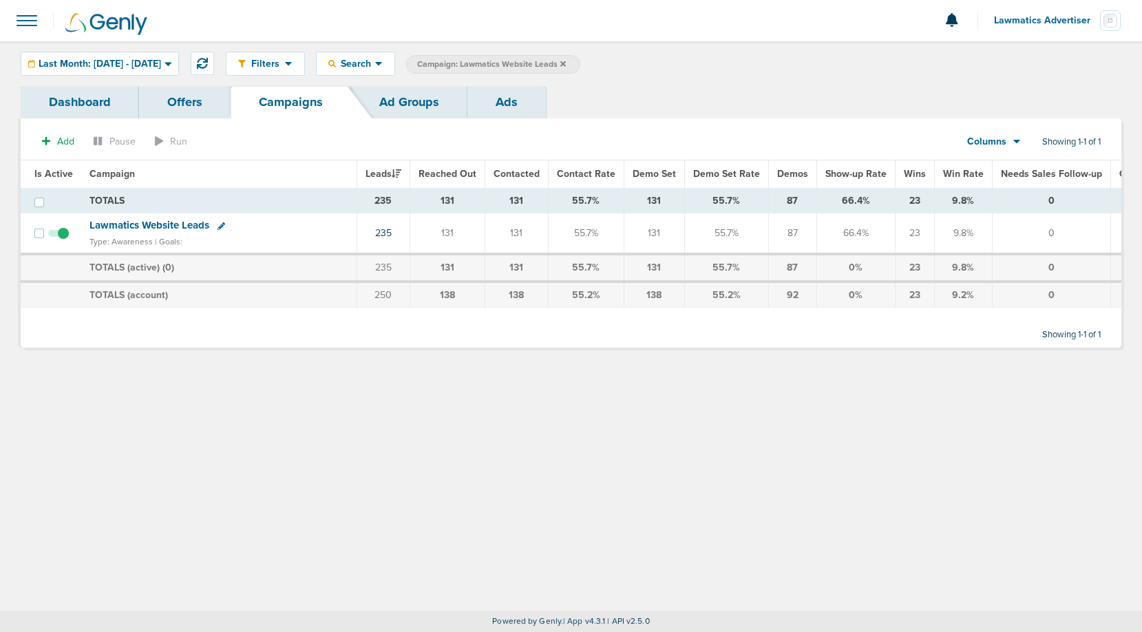
click at [399, 49] on div "Filters Active Only Settings Status Active Inactive Objectives MQL SQL Traffic …" at bounding box center [571, 63] width 1142 height 45
click at [394, 72] on div "Search" at bounding box center [356, 63] width 78 height 23
drag, startPoint x: 403, startPoint y: 109, endPoint x: 396, endPoint y: 92, distance: 18.8
click at [396, 92] on div "Search By Campaign Offers Landing Page Ad Group Ad By Lead Info Fields First Na…" at bounding box center [386, 132] width 138 height 112
click at [566, 63] on icon at bounding box center [563, 64] width 6 height 6
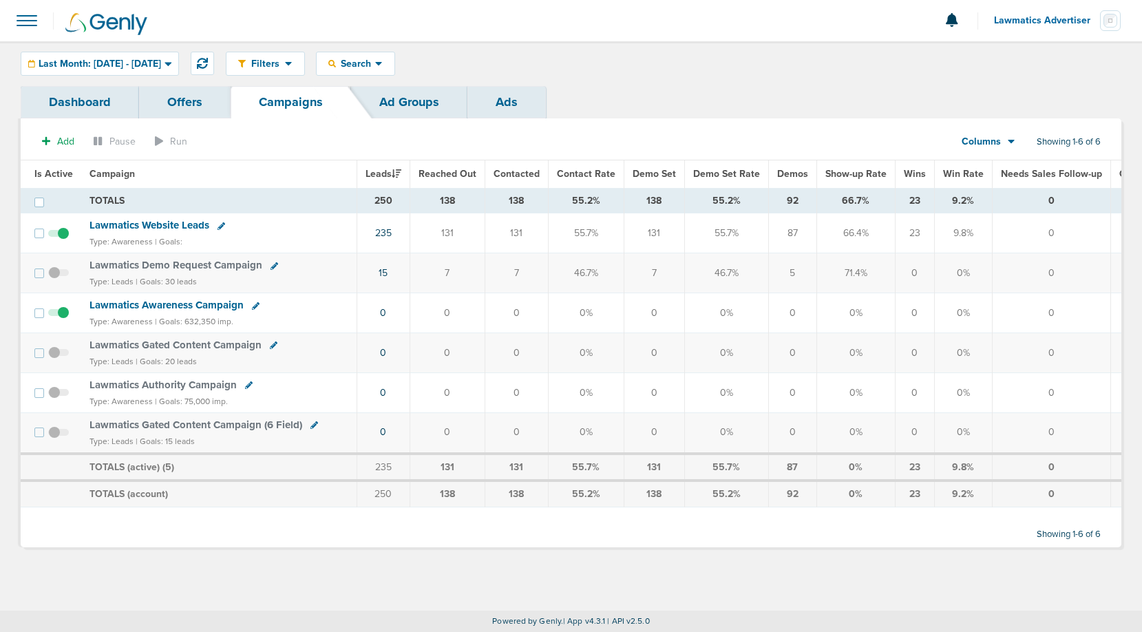
click at [141, 228] on span "Lawmatics Website Leads" at bounding box center [149, 225] width 120 height 12
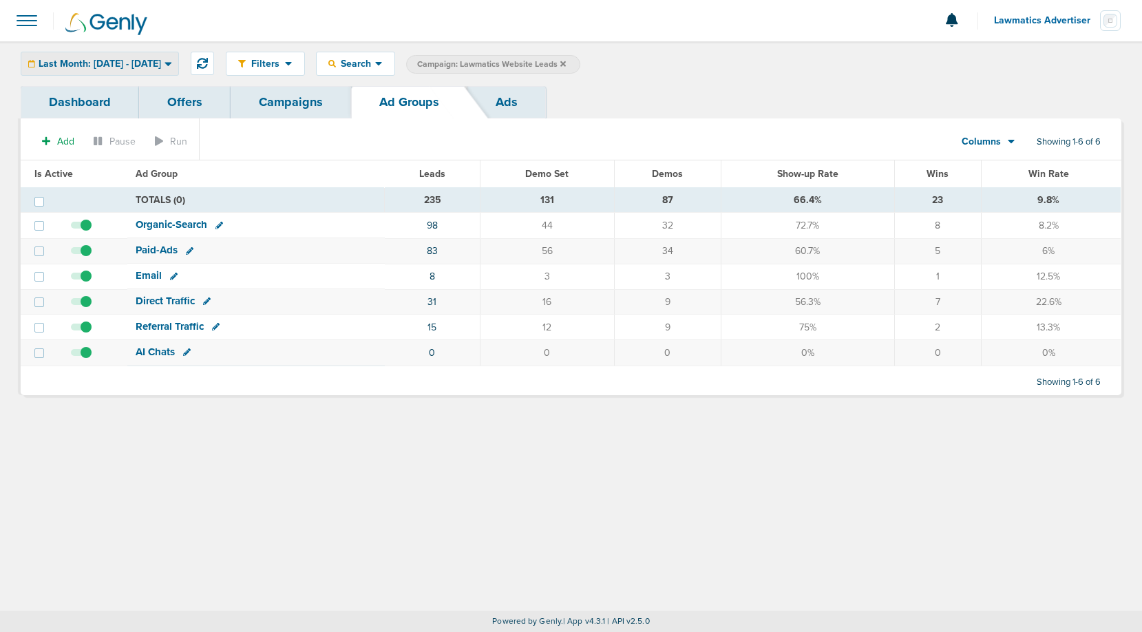
click at [112, 67] on span "Last Month: [DATE] - [DATE]" at bounding box center [100, 64] width 123 height 10
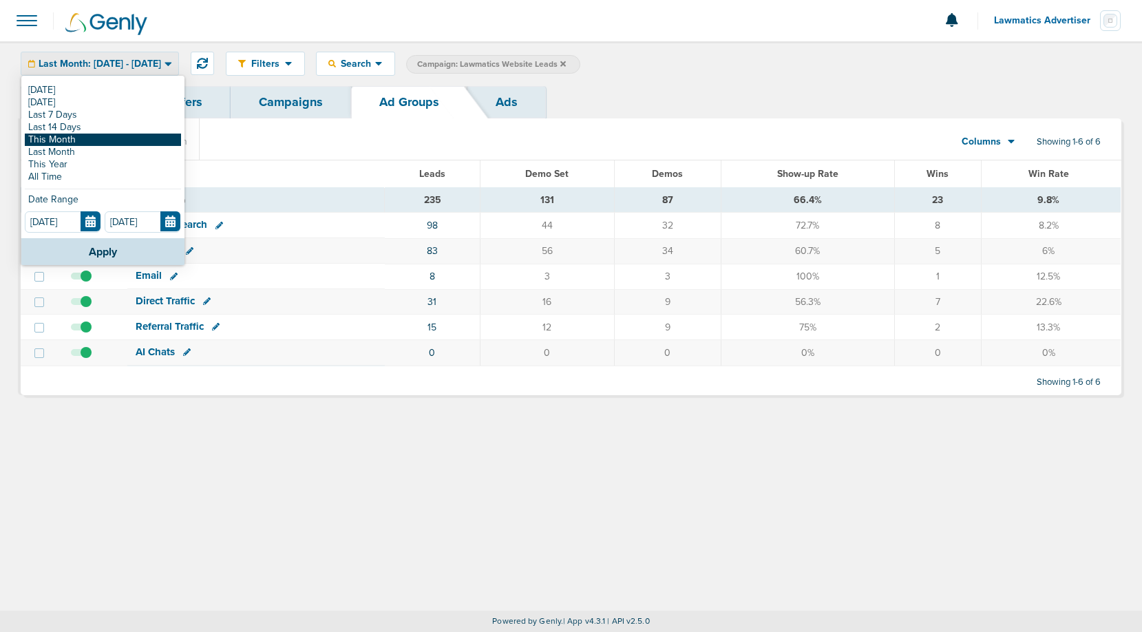
click at [87, 143] on link "This Month" at bounding box center [103, 140] width 156 height 12
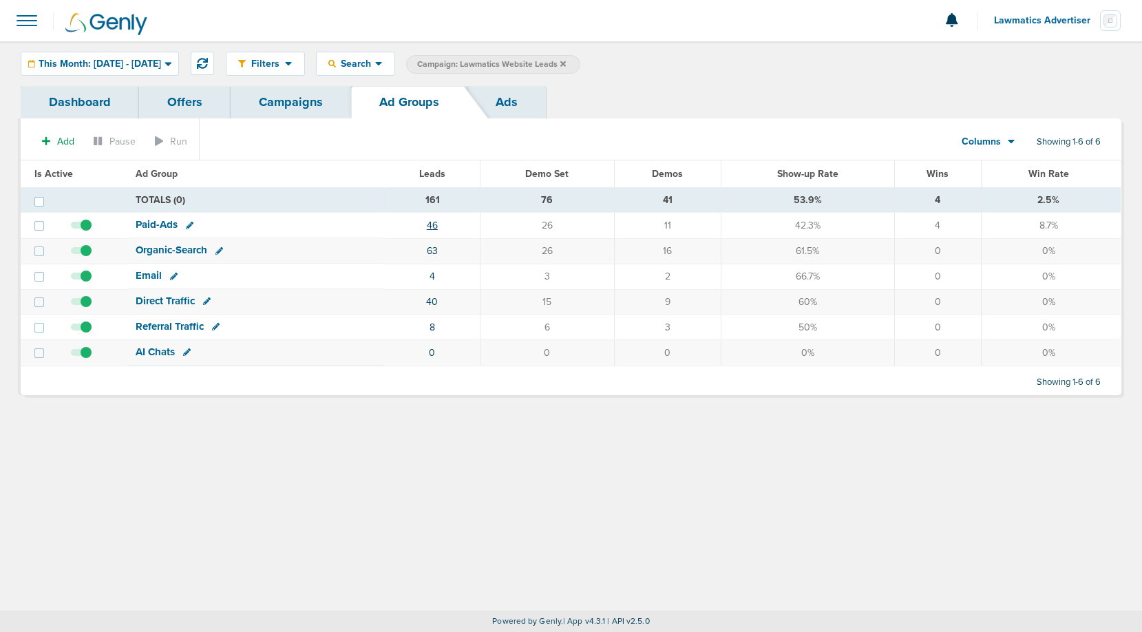
click at [434, 222] on link "46" at bounding box center [432, 226] width 11 height 12
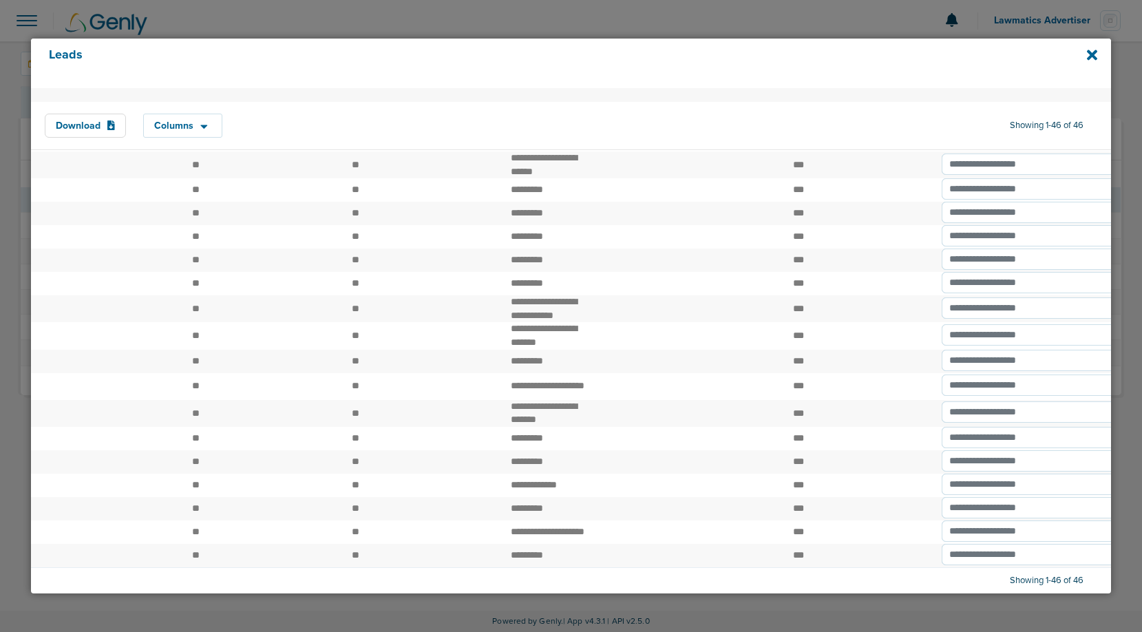
scroll to position [850, 0]
click at [1092, 55] on icon at bounding box center [1092, 55] width 10 height 10
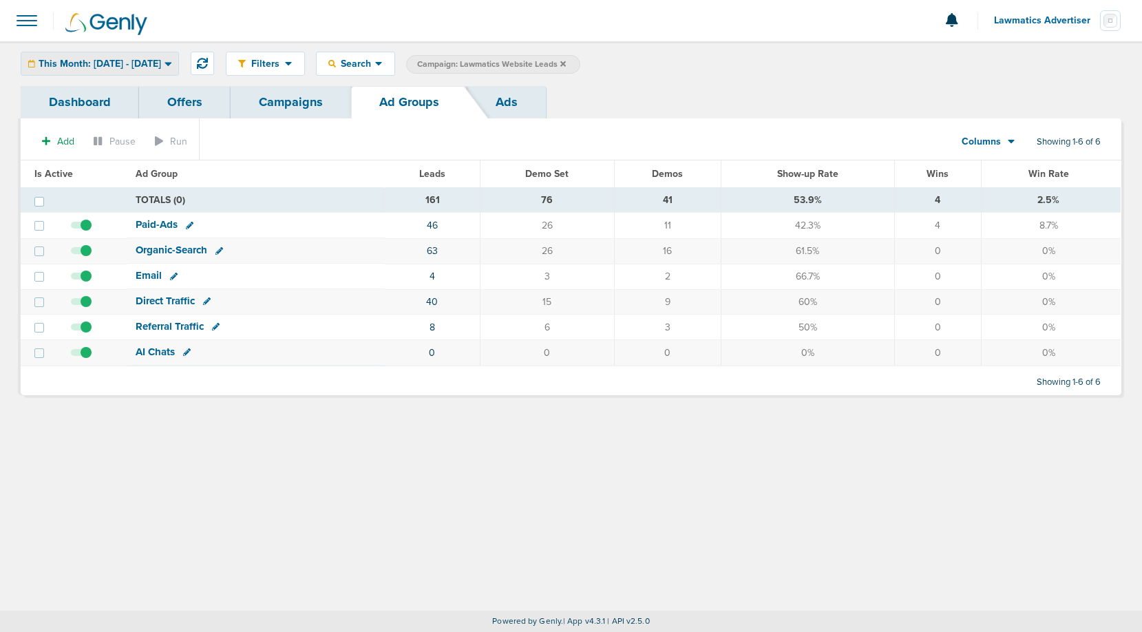
click at [161, 60] on span "This Month: [DATE] - [DATE]" at bounding box center [100, 64] width 123 height 10
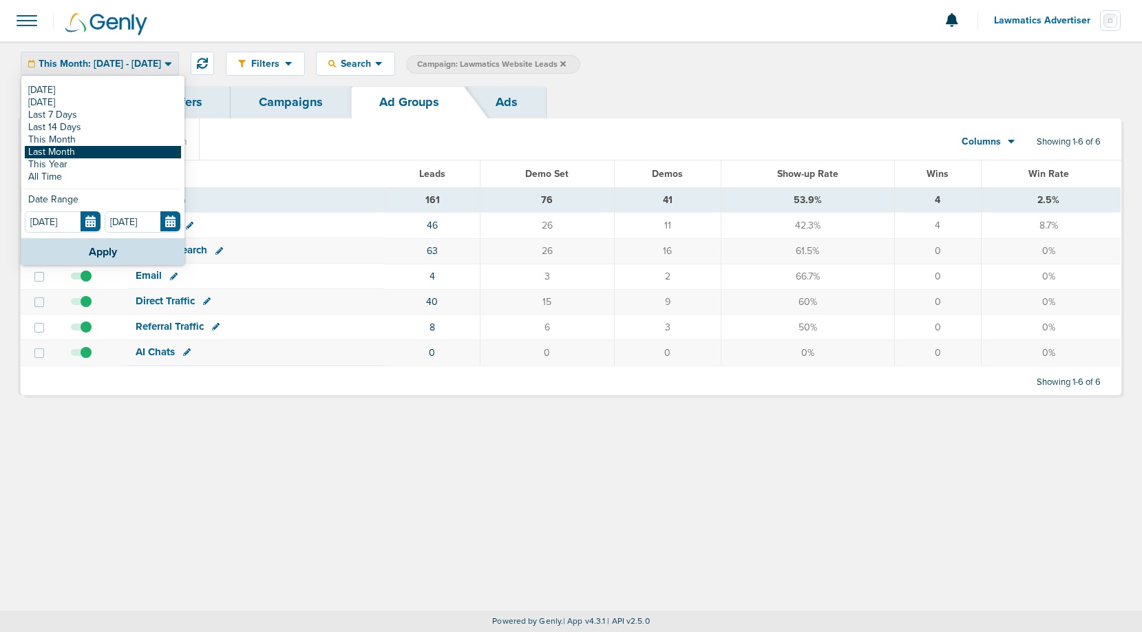
click at [94, 150] on link "Last Month" at bounding box center [103, 152] width 156 height 12
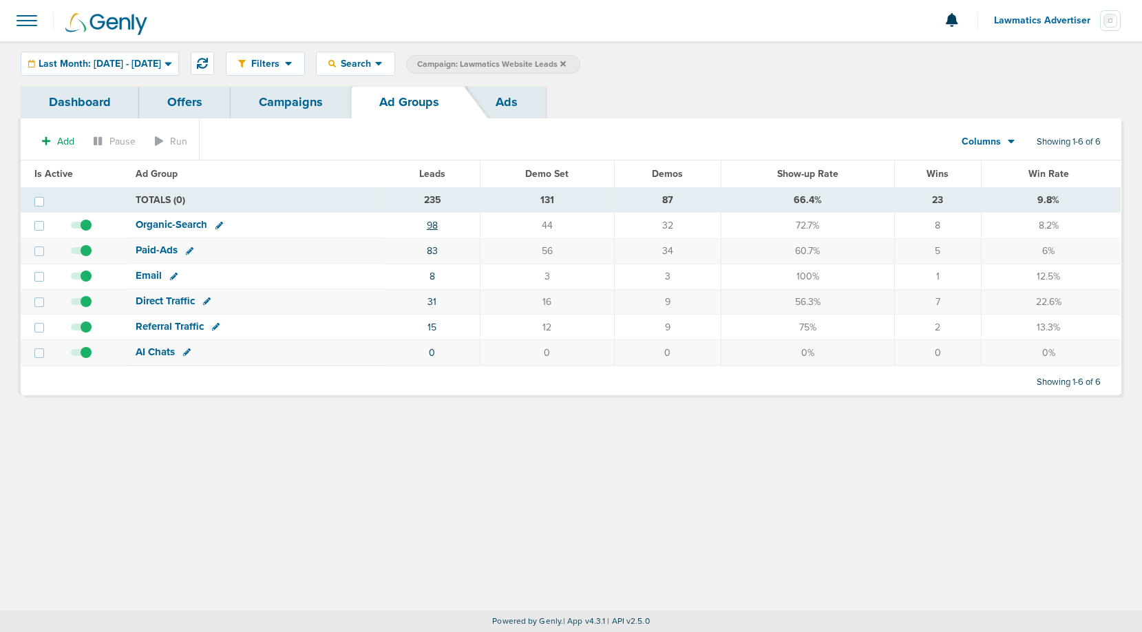
click at [434, 226] on link "98" at bounding box center [432, 226] width 11 height 12
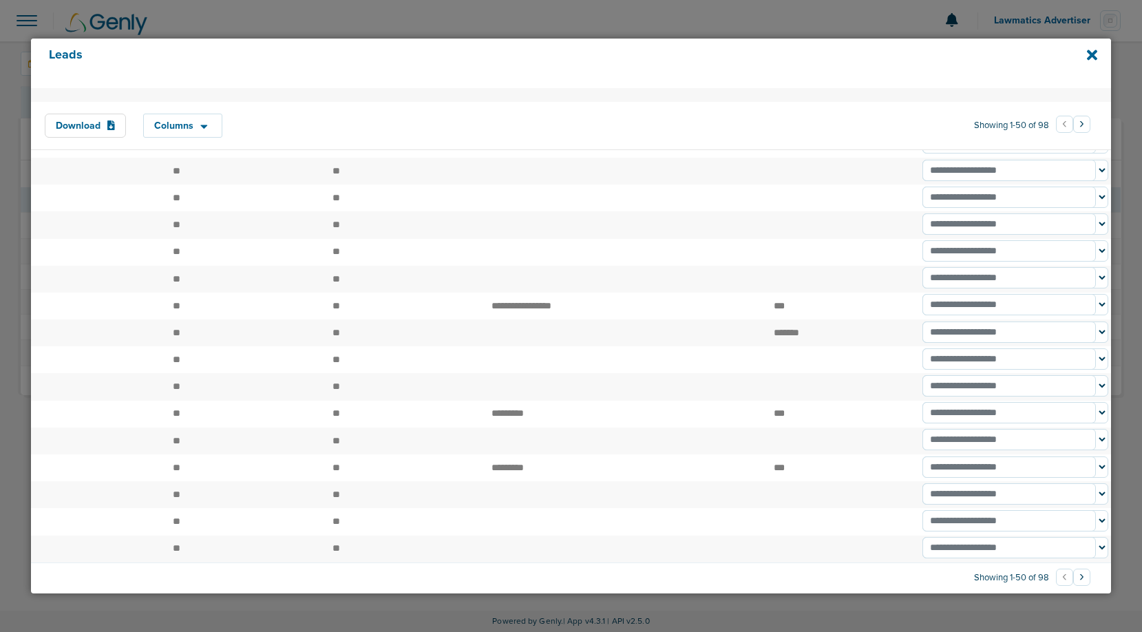
scroll to position [977, 0]
click at [1077, 580] on button "›" at bounding box center [1081, 577] width 17 height 17
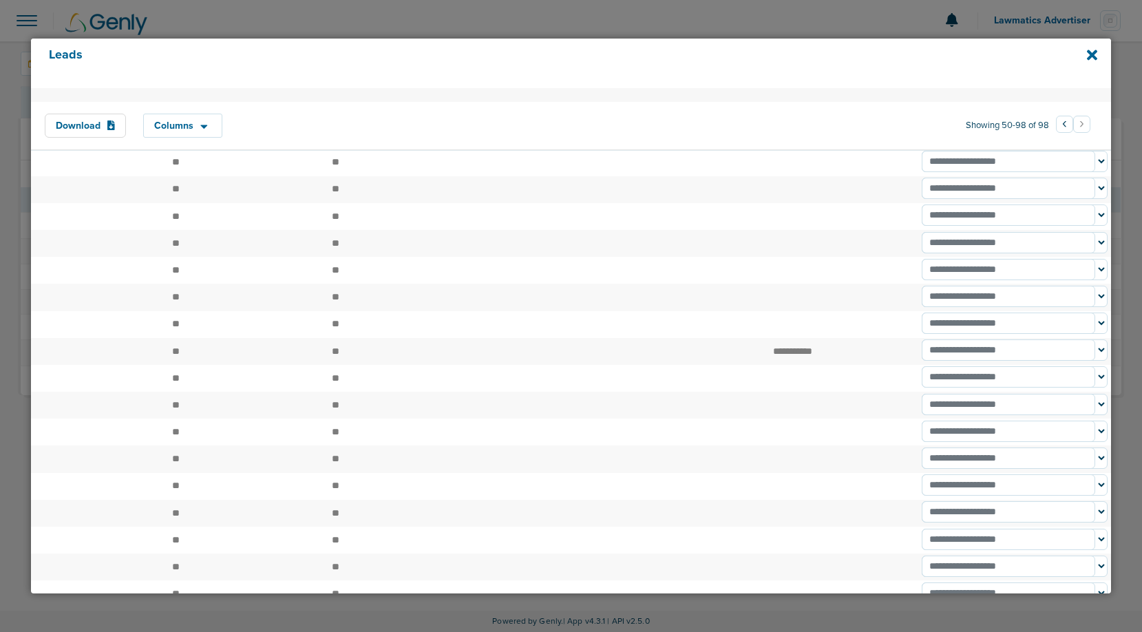
scroll to position [0, 0]
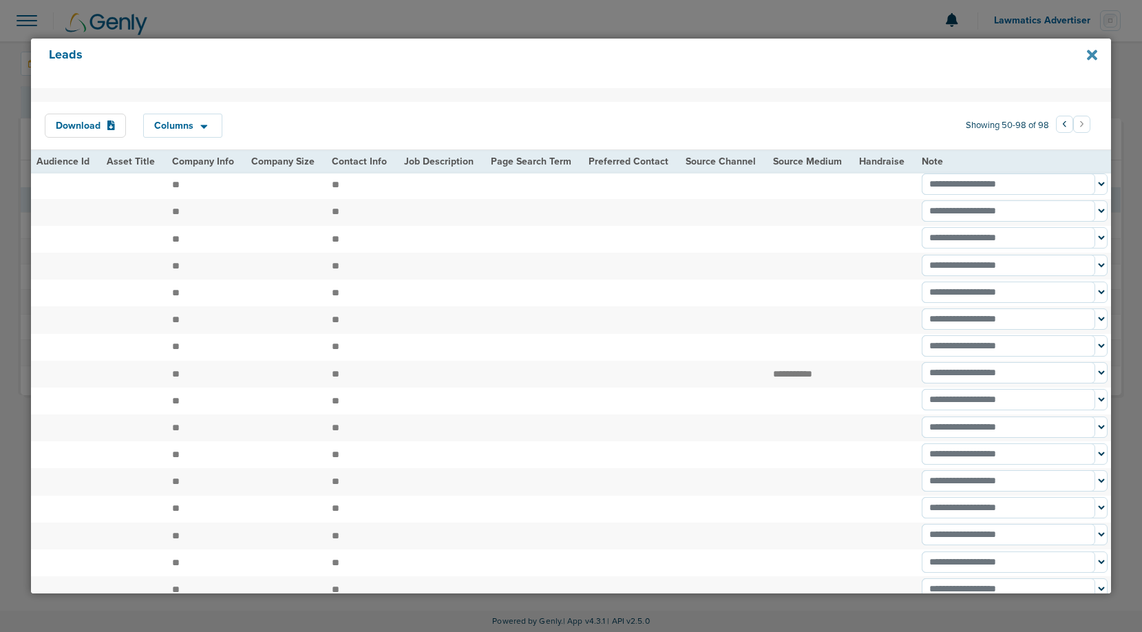
click at [1088, 57] on icon at bounding box center [1092, 55] width 10 height 10
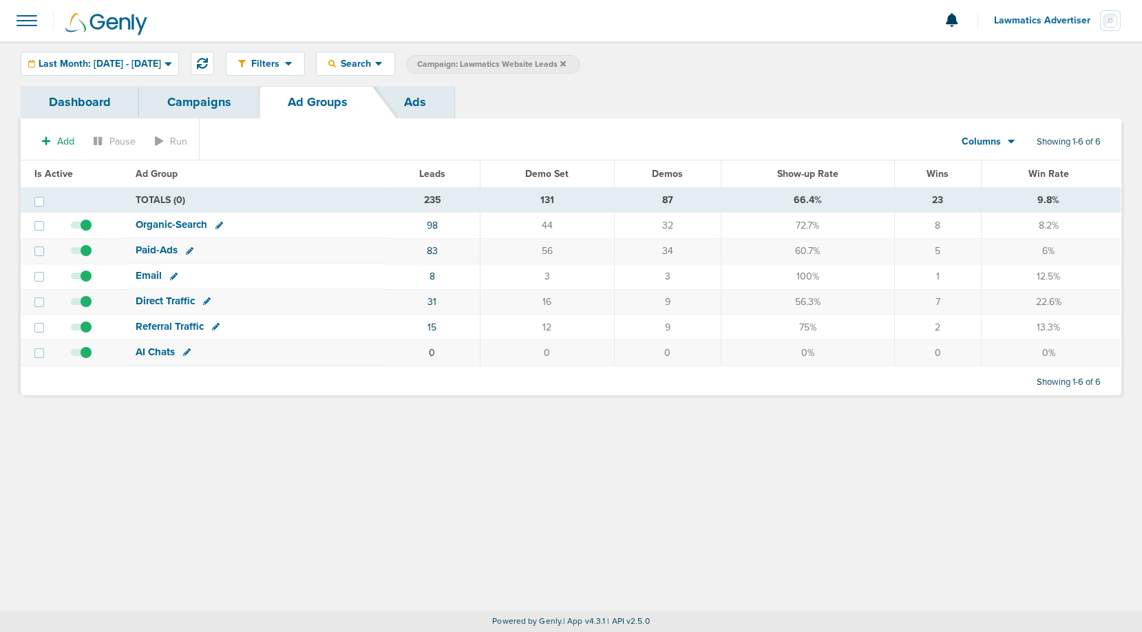
click at [203, 103] on link "Campaigns" at bounding box center [199, 102] width 120 height 32
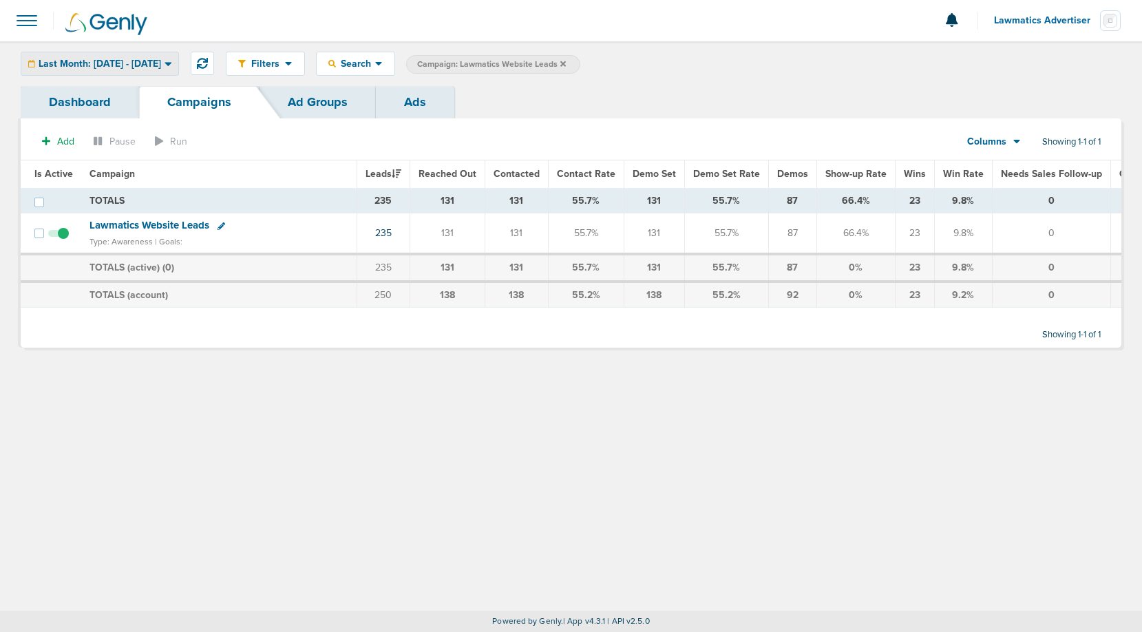
click at [115, 64] on span "Last Month: [DATE] - [DATE]" at bounding box center [100, 64] width 123 height 10
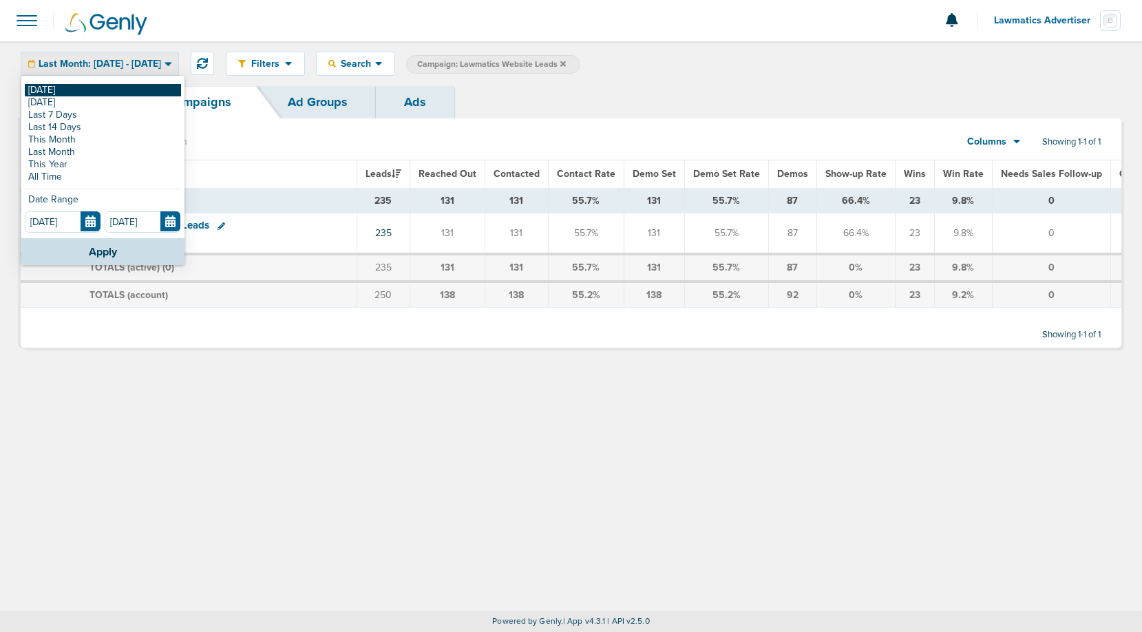
click at [63, 90] on link "[DATE]" at bounding box center [103, 90] width 156 height 12
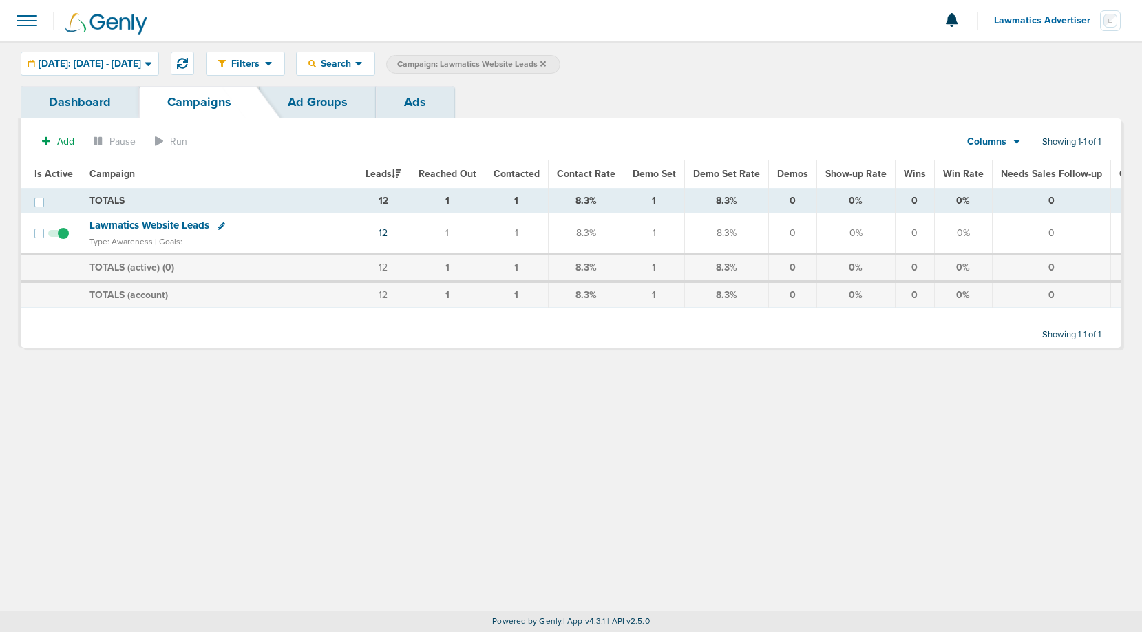
click at [167, 225] on span "Lawmatics Website Leads" at bounding box center [149, 225] width 120 height 12
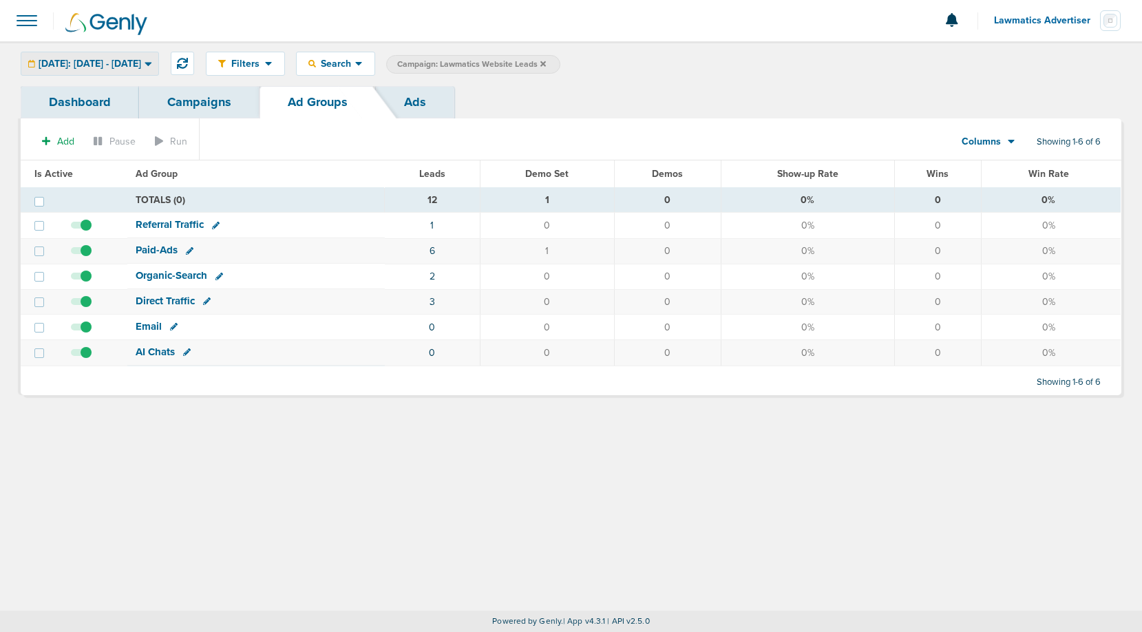
click at [134, 61] on span "[DATE]: [DATE] - [DATE]" at bounding box center [90, 64] width 103 height 10
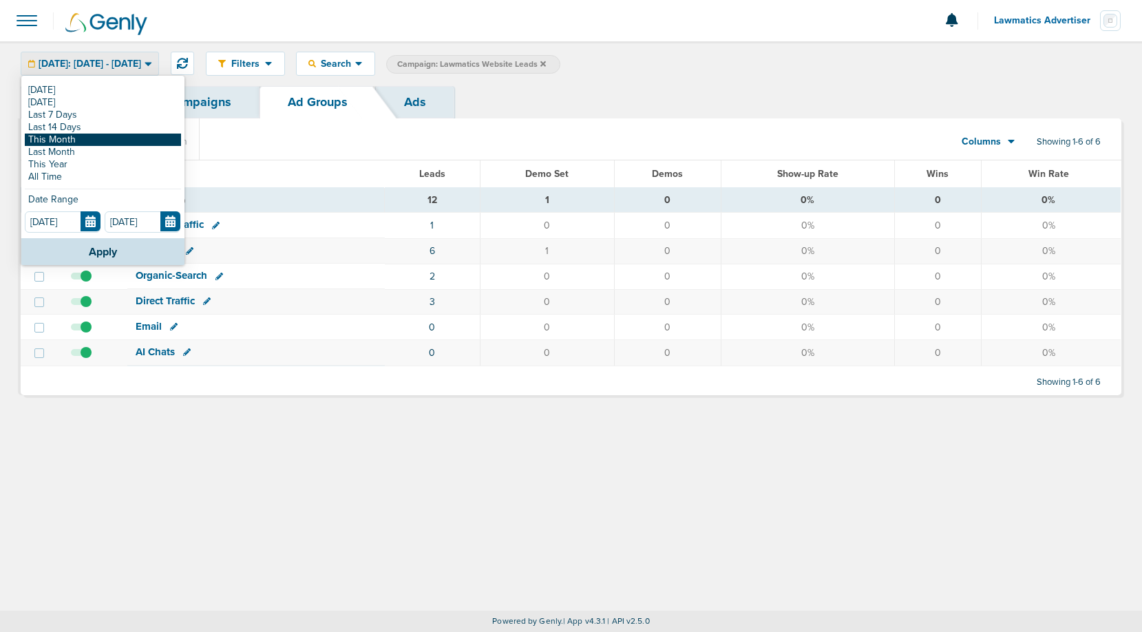
click at [86, 138] on link "This Month" at bounding box center [103, 140] width 156 height 12
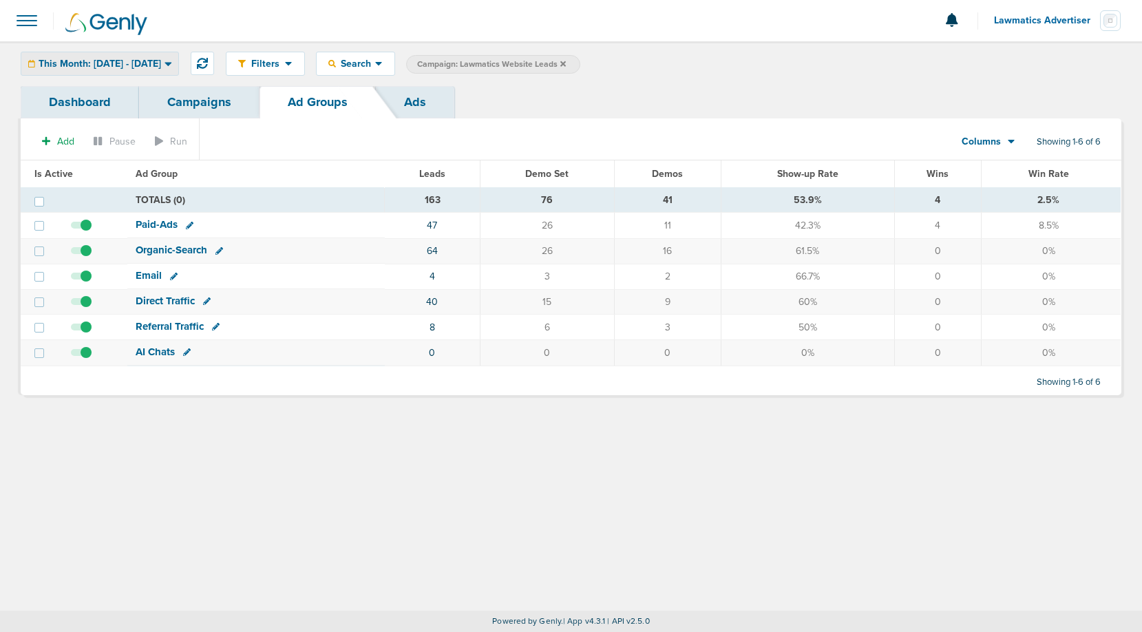
click at [143, 64] on span "This Month: [DATE] - [DATE]" at bounding box center [100, 64] width 123 height 10
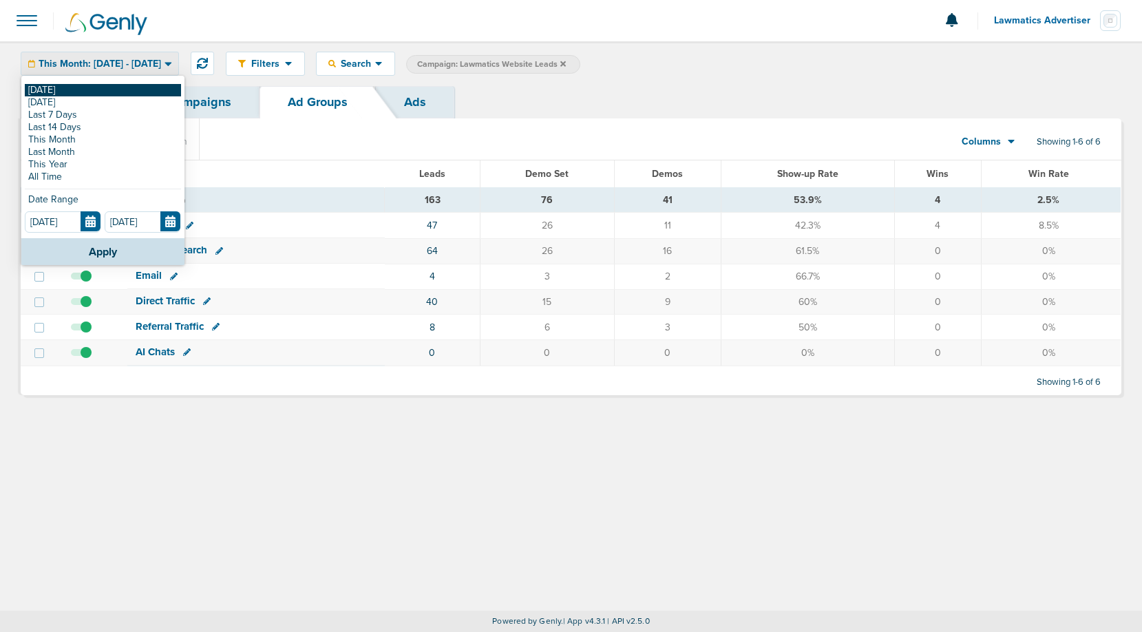
click at [81, 89] on link "[DATE]" at bounding box center [103, 90] width 156 height 12
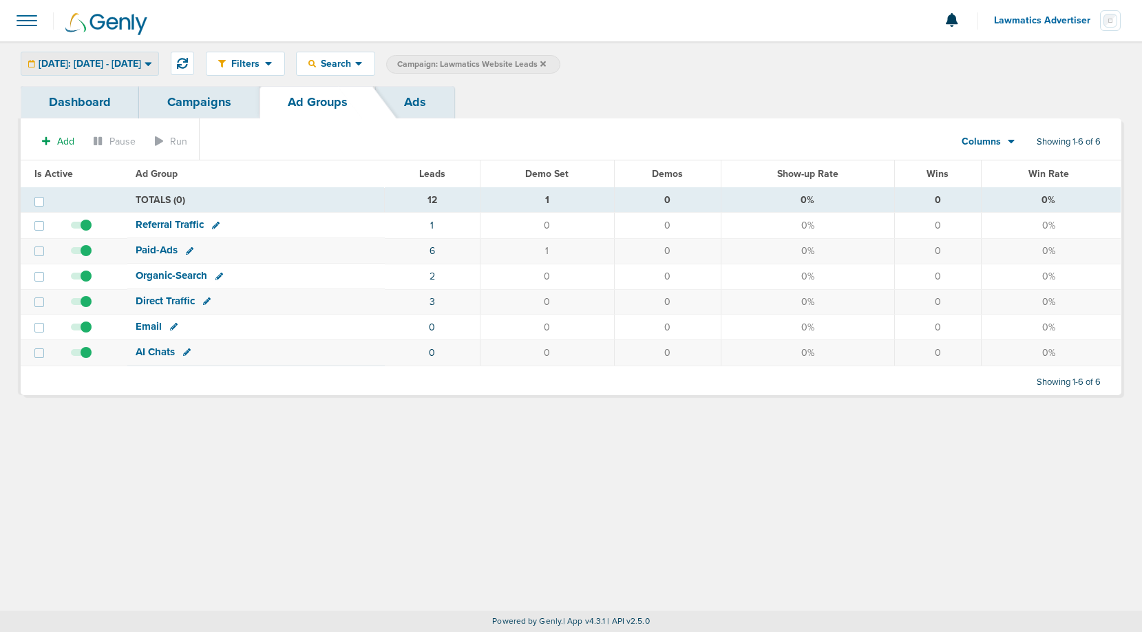
click at [125, 62] on span "[DATE]: [DATE] - [DATE]" at bounding box center [90, 64] width 103 height 10
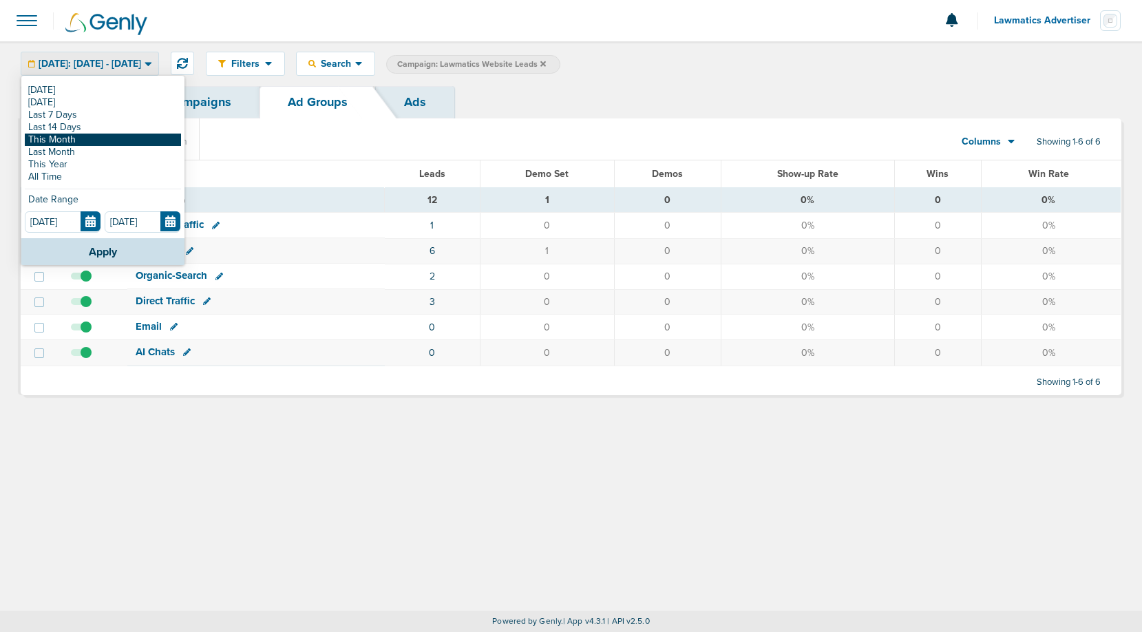
click at [89, 143] on link "This Month" at bounding box center [103, 140] width 156 height 12
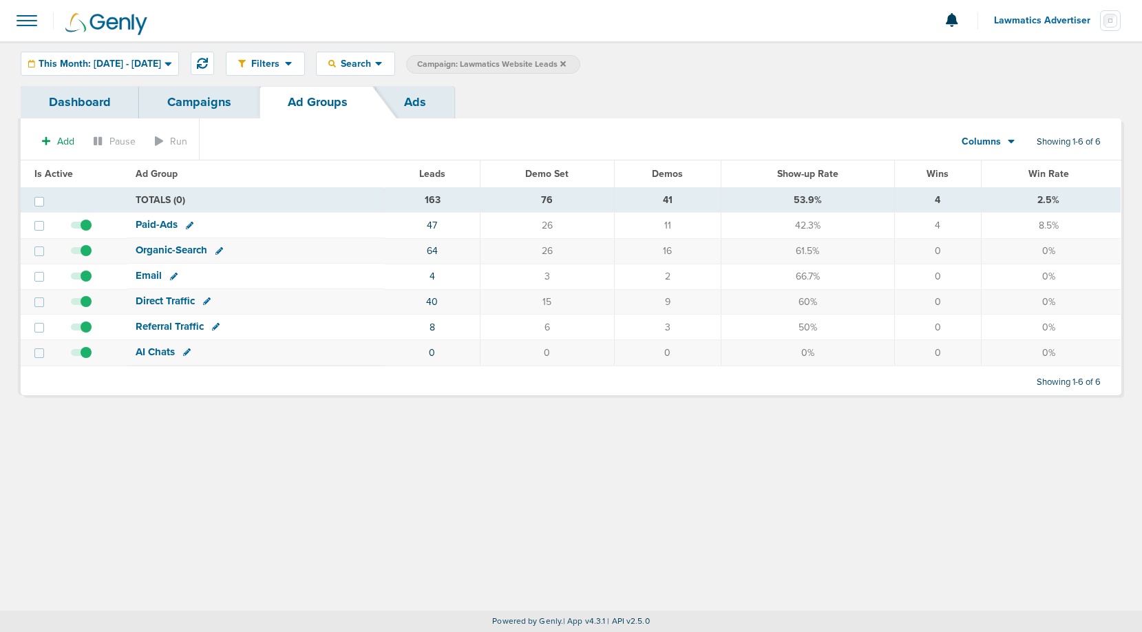
click at [189, 96] on link "Campaigns" at bounding box center [199, 102] width 120 height 32
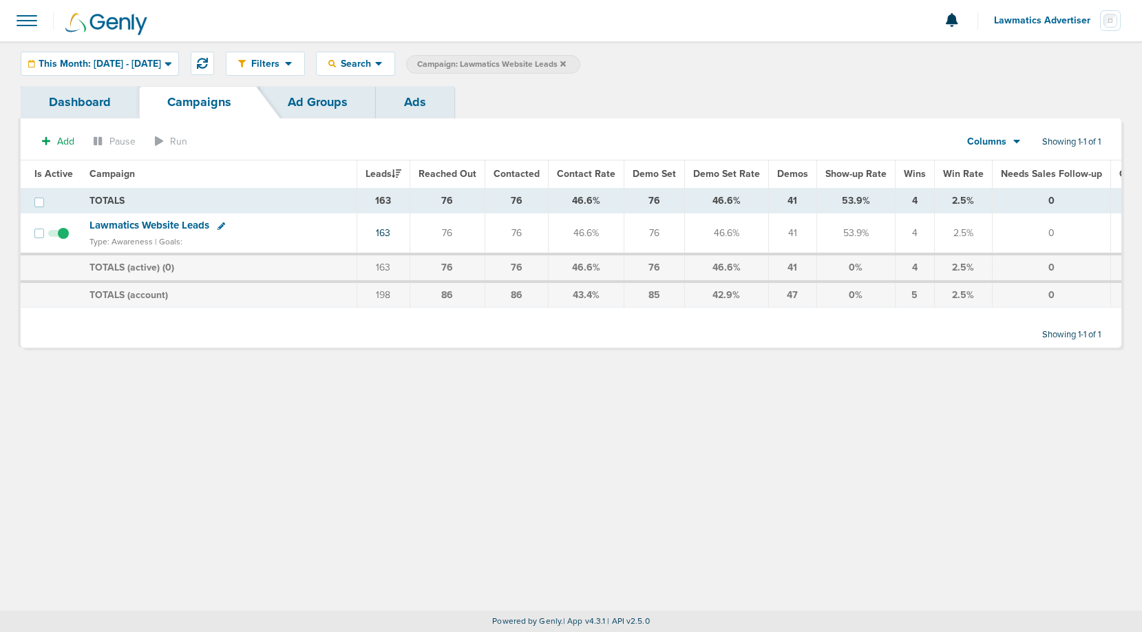
click at [1063, 18] on span "Lawmatics Advertiser" at bounding box center [1047, 21] width 106 height 10
click at [1021, 59] on link "Sign Out" at bounding box center [1053, 59] width 138 height 17
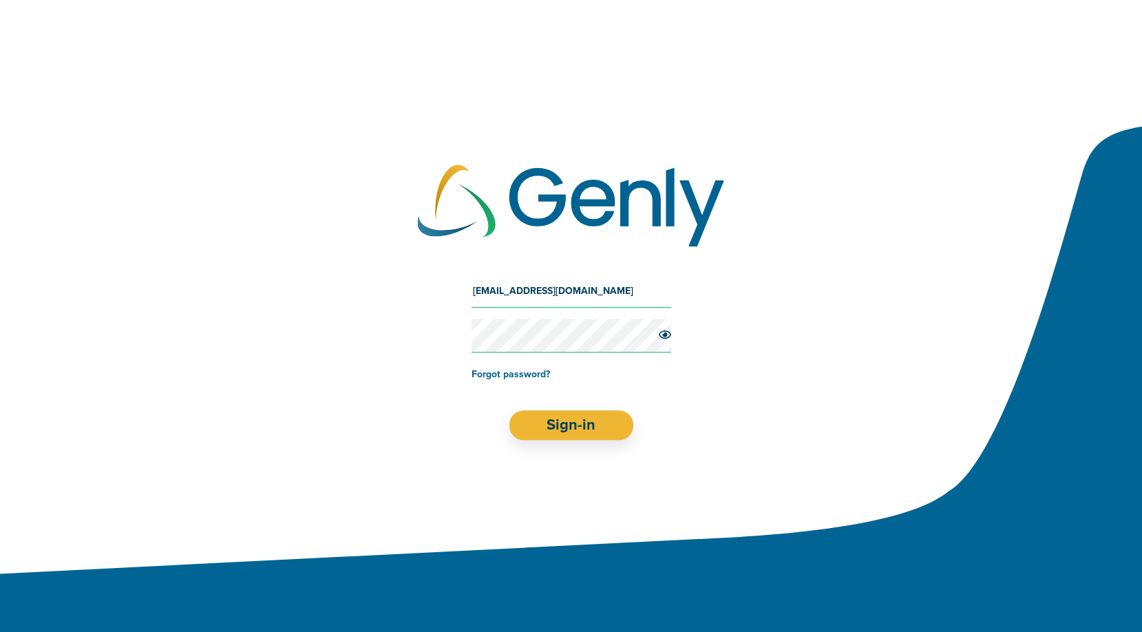
click at [591, 276] on input "[EMAIL_ADDRESS][DOMAIN_NAME]" at bounding box center [572, 291] width 200 height 33
type input "[EMAIL_ADDRESS][DOMAIN_NAME]"
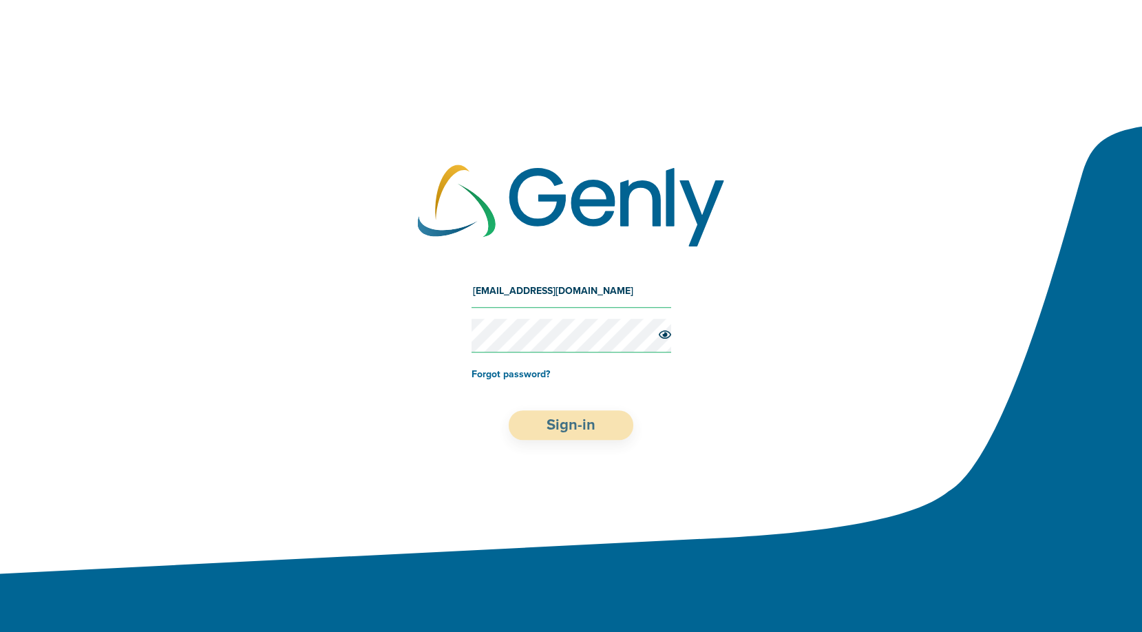
click at [573, 416] on button "Sign-in" at bounding box center [571, 425] width 125 height 30
